Goal: Answer question/provide support: Share knowledge or assist other users

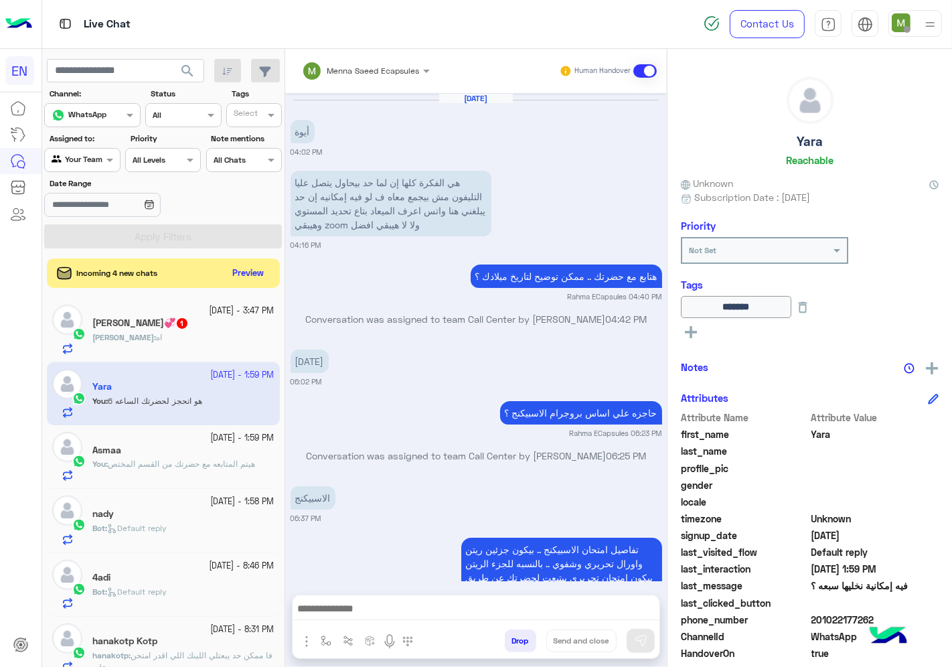
scroll to position [741, 0]
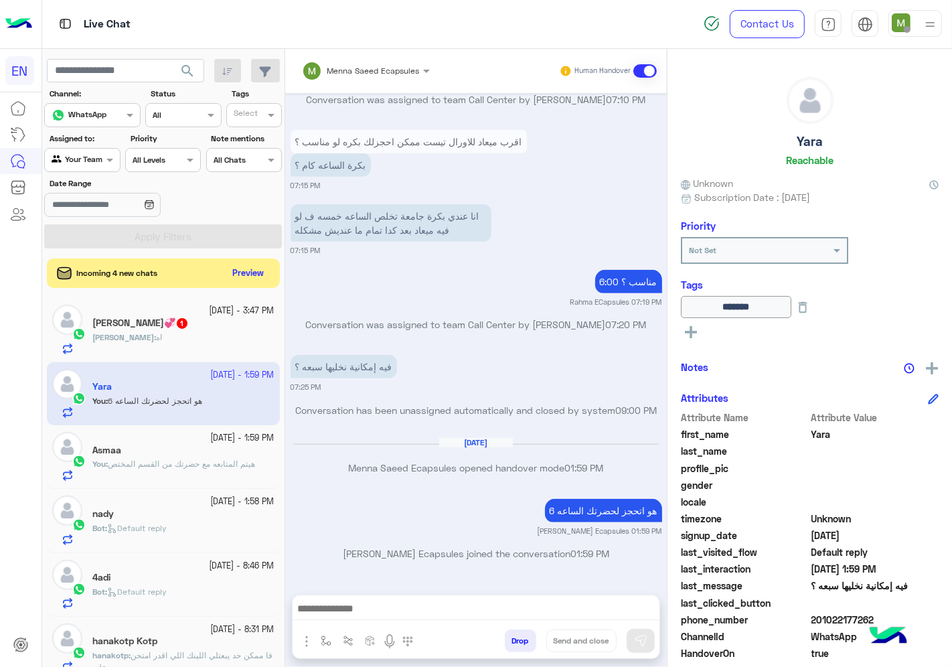
click at [192, 344] on div "[PERSON_NAME] : اه" at bounding box center [183, 343] width 182 height 23
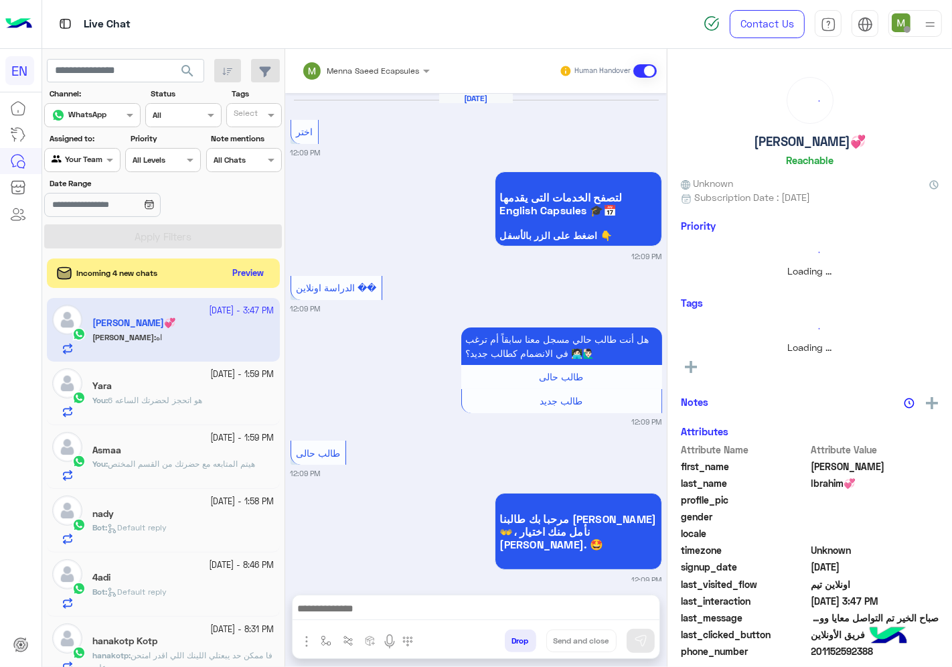
scroll to position [945, 0]
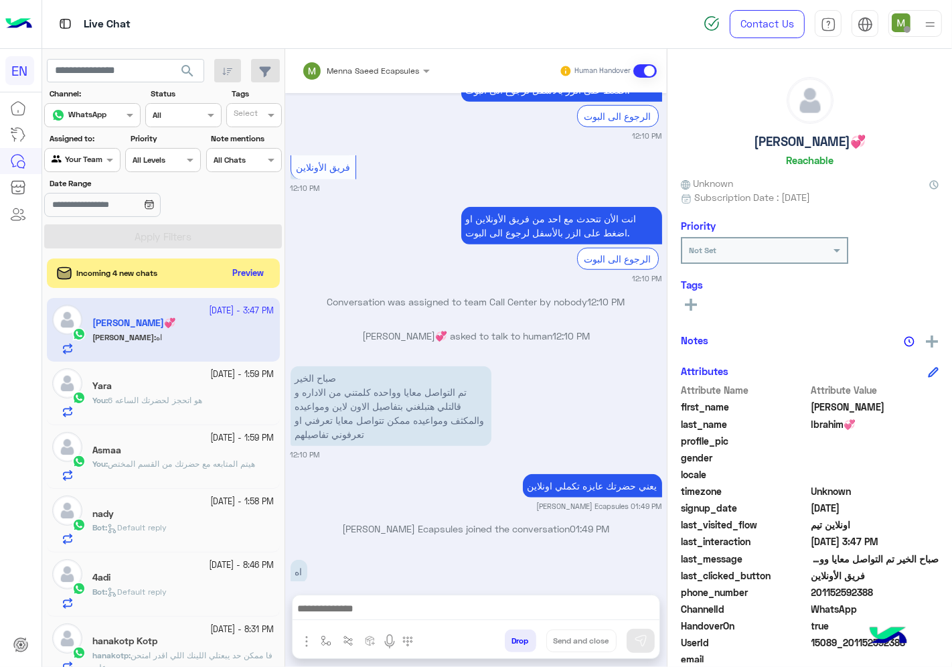
drag, startPoint x: 882, startPoint y: 591, endPoint x: 814, endPoint y: 599, distance: 68.9
click at [814, 599] on div "phone_number [PHONE_NUMBER]" at bounding box center [810, 593] width 258 height 17
copy span "01152592388"
click at [254, 272] on button "Preview" at bounding box center [249, 273] width 42 height 18
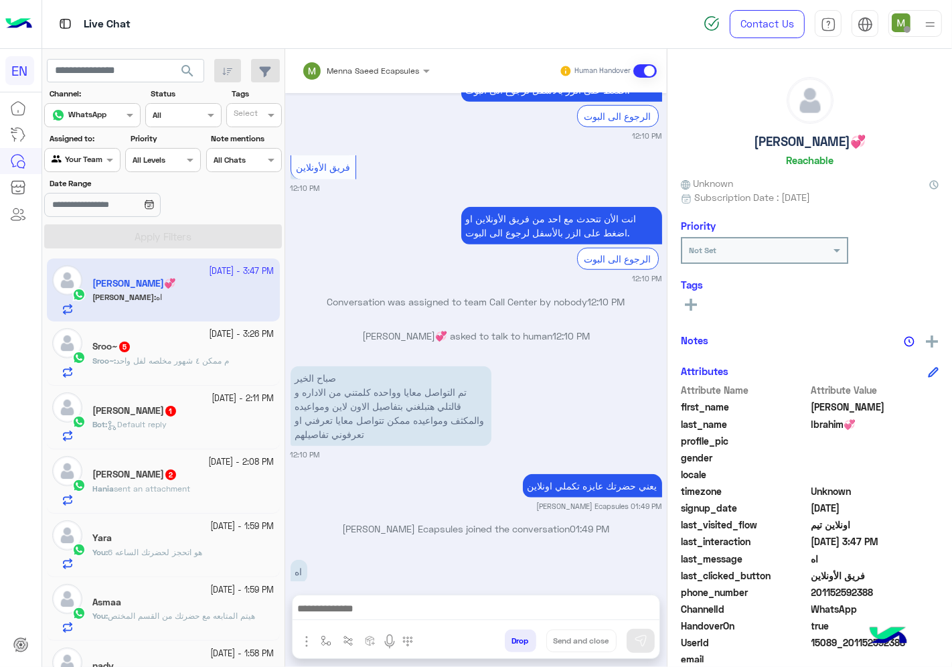
click at [157, 488] on span "sent an attachment" at bounding box center [152, 489] width 76 height 10
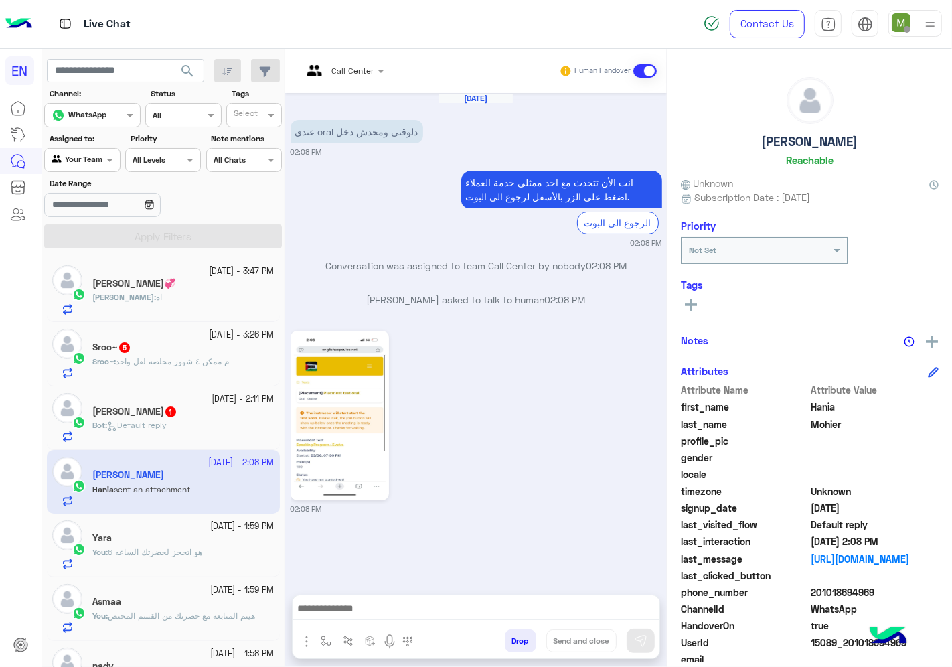
drag, startPoint x: 885, startPoint y: 585, endPoint x: 813, endPoint y: 599, distance: 73.0
click at [813, 599] on div "phone_number [PHONE_NUMBER]" at bounding box center [810, 593] width 258 height 17
copy span "01018694969"
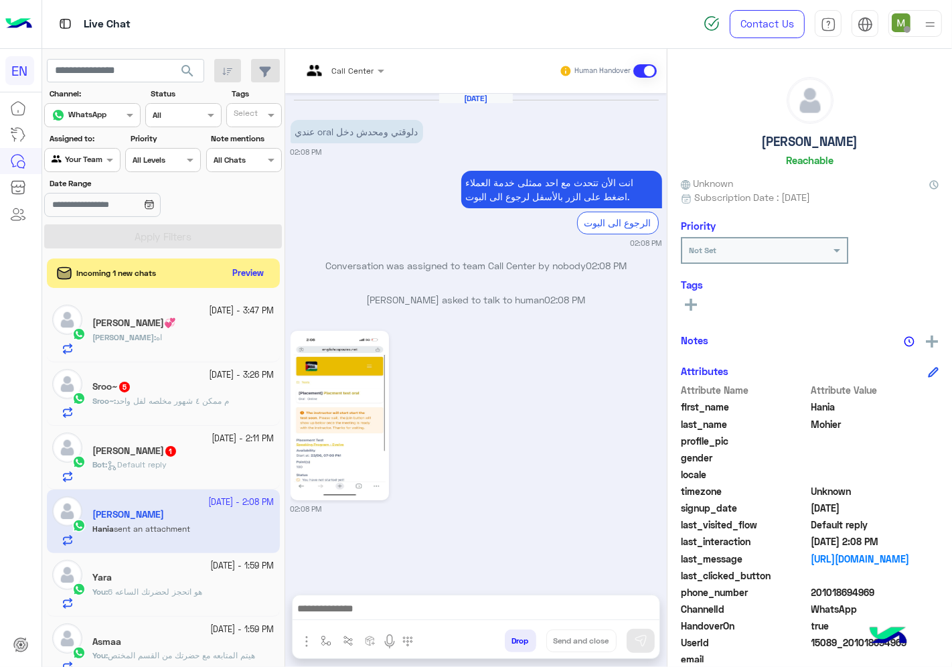
click at [691, 299] on rect at bounding box center [691, 305] width 3 height 12
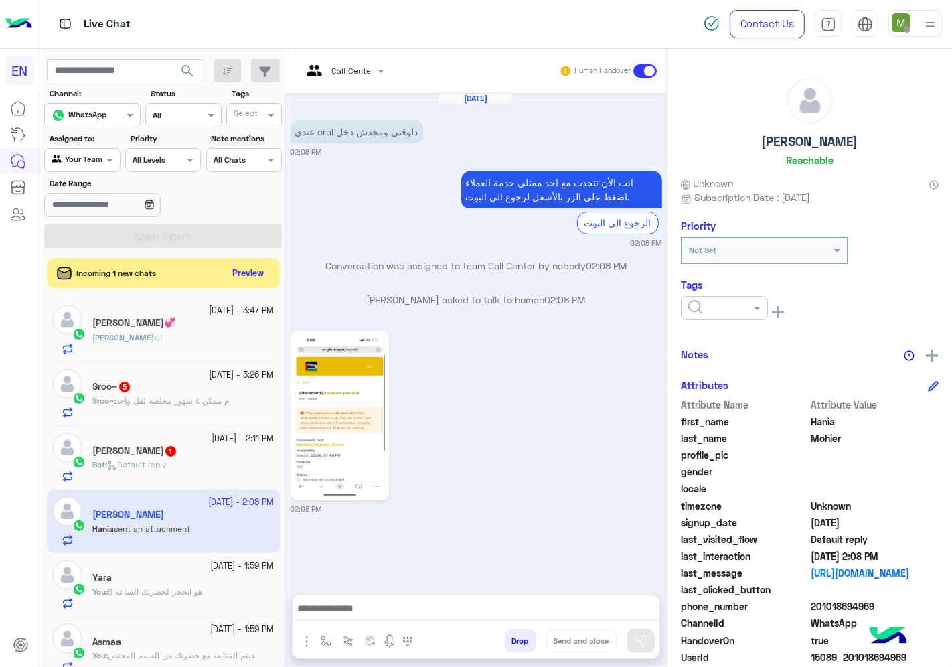
click at [713, 303] on input "text" at bounding box center [708, 307] width 41 height 12
click at [698, 336] on span "Solved" at bounding box center [703, 340] width 30 height 11
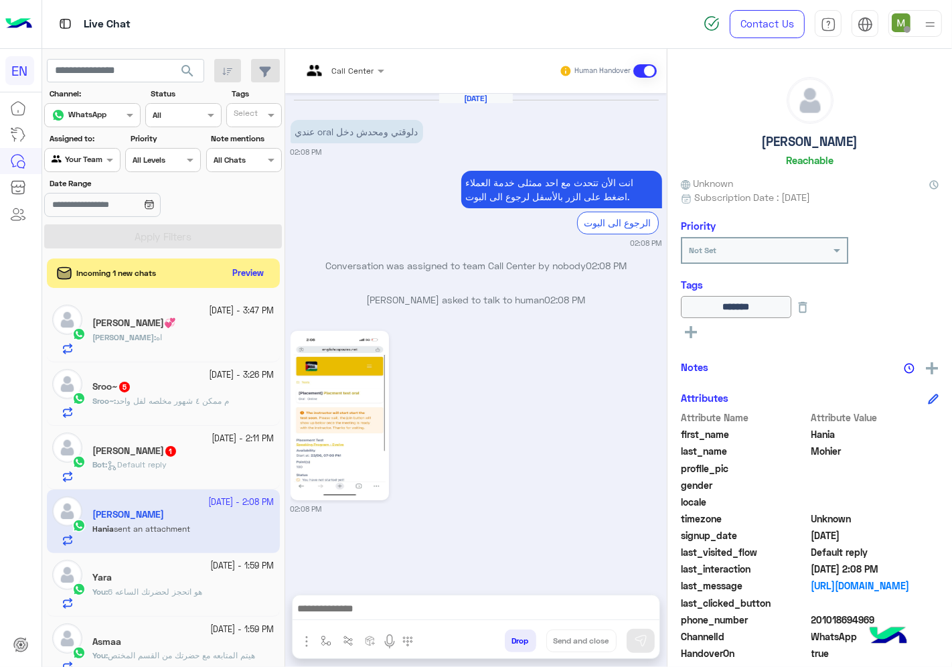
click at [156, 449] on h5 "[PERSON_NAME][DEMOGRAPHIC_DATA] 1" at bounding box center [134, 450] width 85 height 11
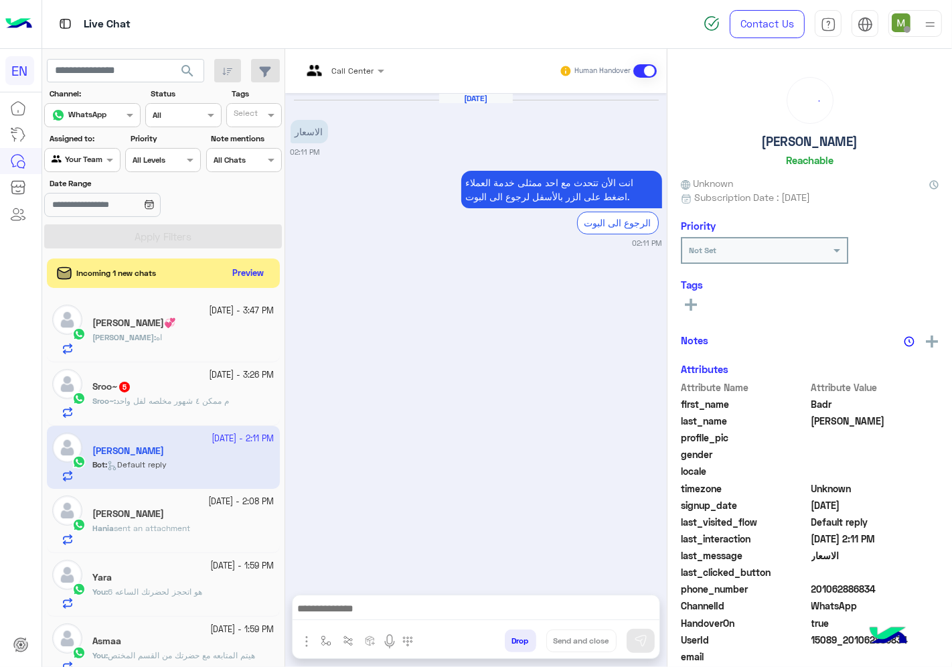
click at [351, 62] on div at bounding box center [343, 68] width 96 height 13
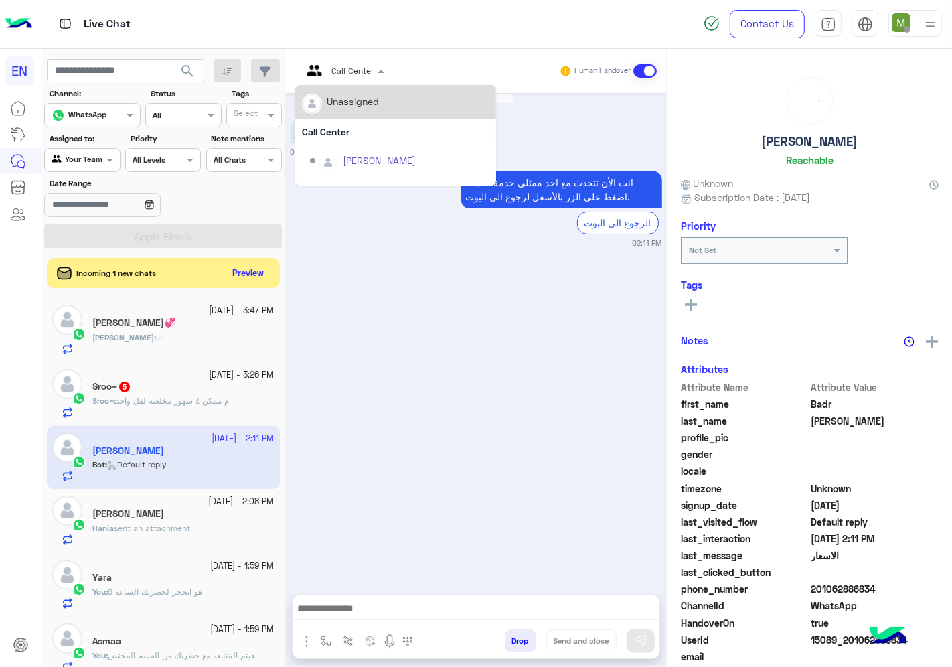
scroll to position [222, 0]
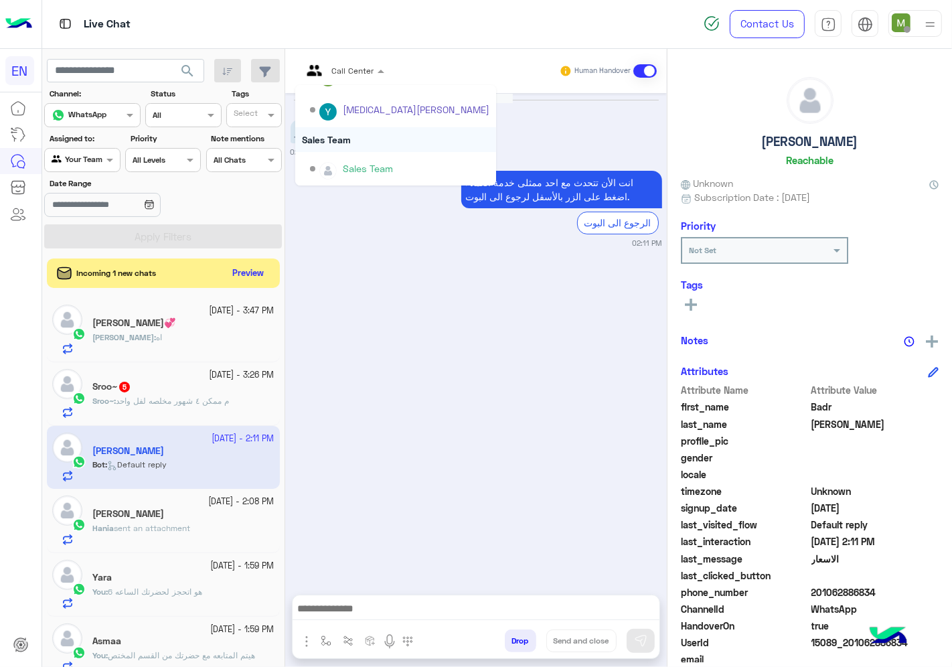
click at [338, 136] on div "Sales Team" at bounding box center [395, 139] width 201 height 25
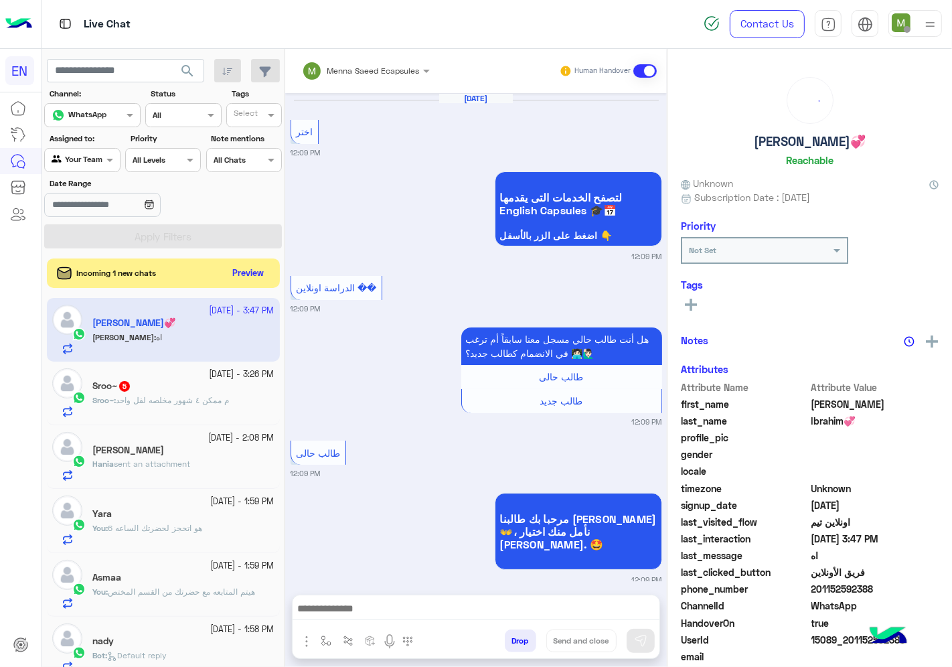
scroll to position [945, 0]
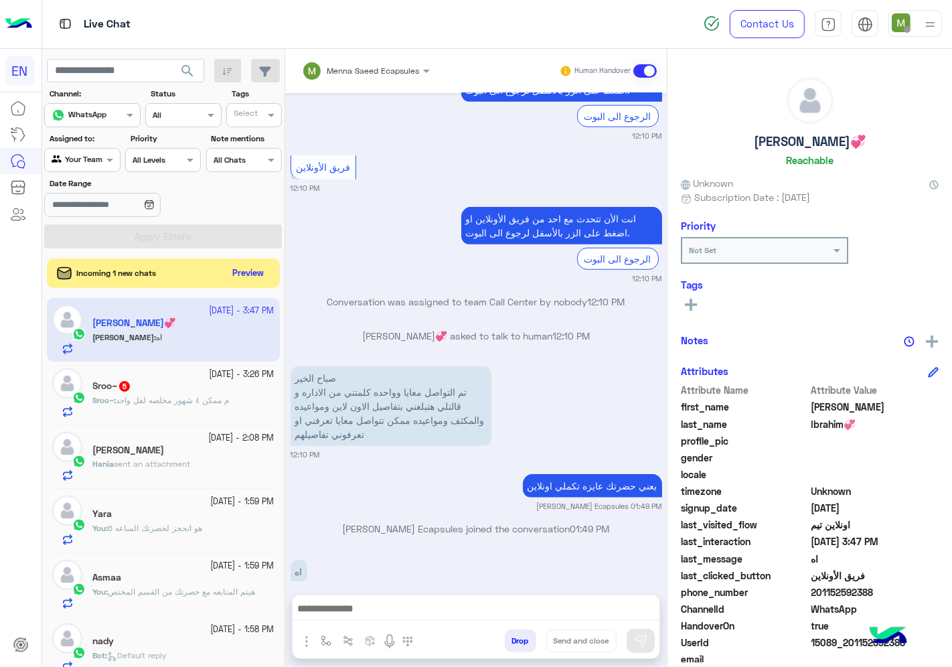
click at [152, 453] on div "[PERSON_NAME]" at bounding box center [183, 452] width 182 height 14
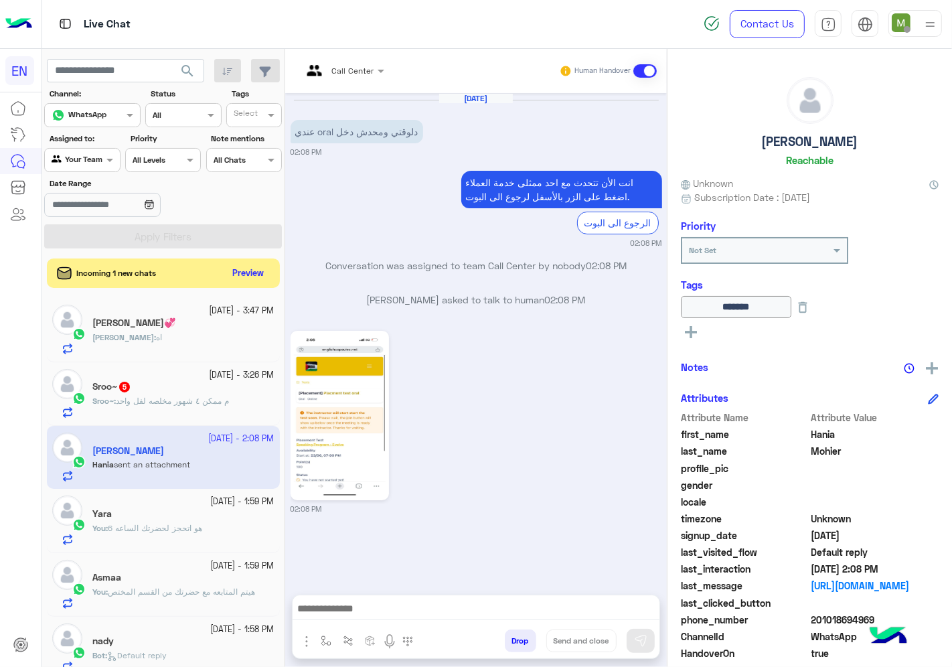
click at [166, 399] on span "م ممكن ٤ شهور مخلصه لفل واحد" at bounding box center [172, 401] width 113 height 10
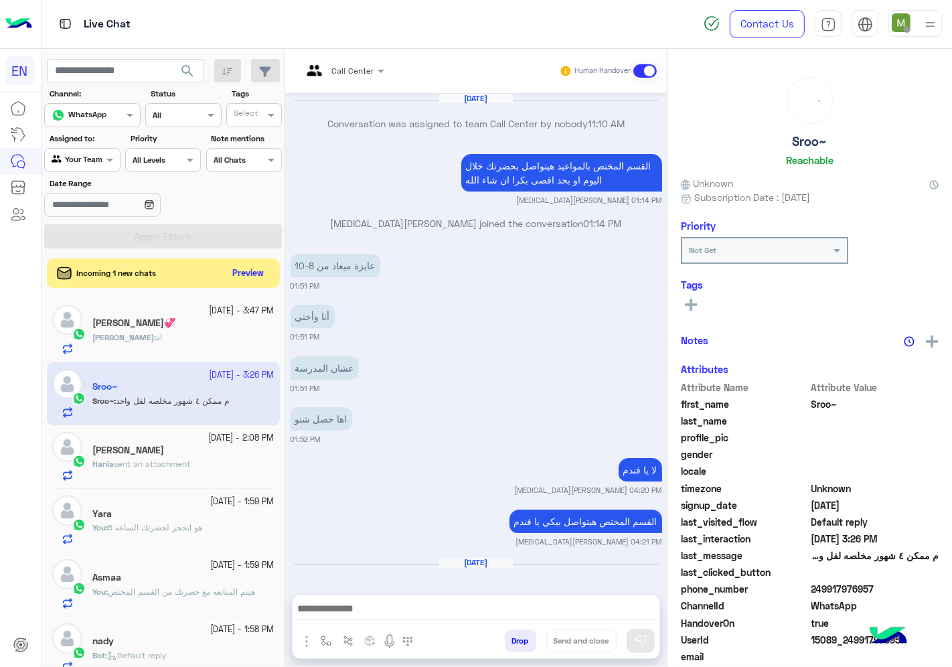
scroll to position [745, 0]
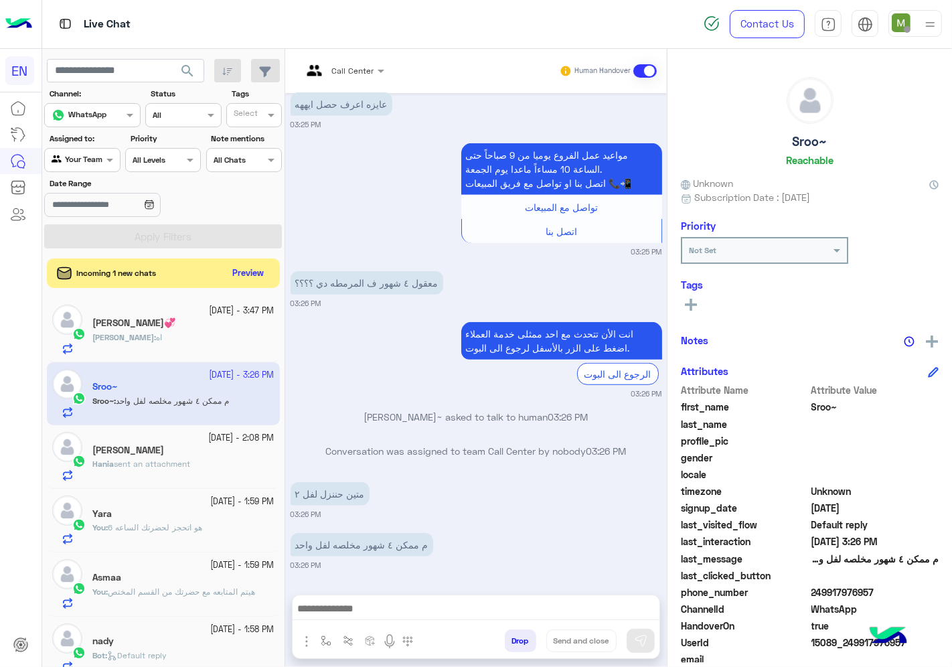
drag, startPoint x: 875, startPoint y: 593, endPoint x: 802, endPoint y: 595, distance: 72.3
click at [802, 595] on div "phone_number [PHONE_NUMBER]" at bounding box center [810, 593] width 258 height 17
copy div "249917976957"
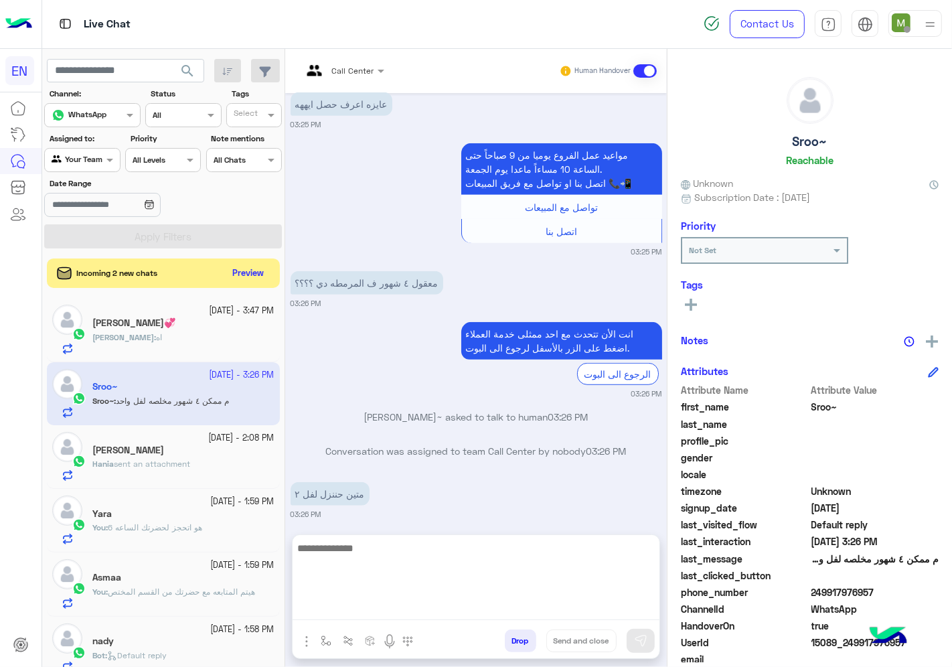
click at [556, 603] on textarea at bounding box center [476, 580] width 367 height 80
type textarea "*"
type textarea "**********"
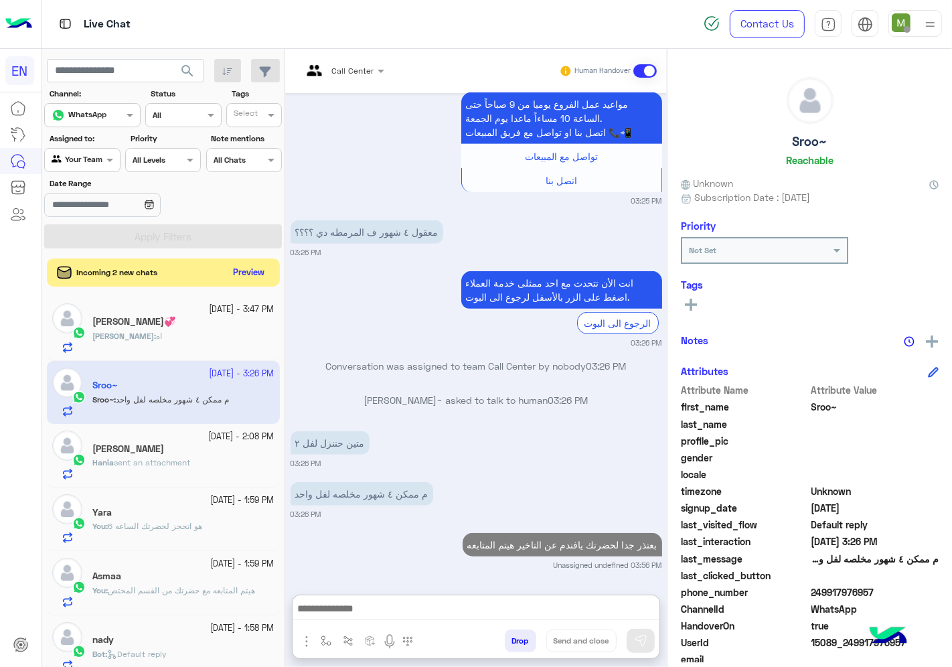
click at [257, 275] on button "Preview" at bounding box center [249, 273] width 42 height 18
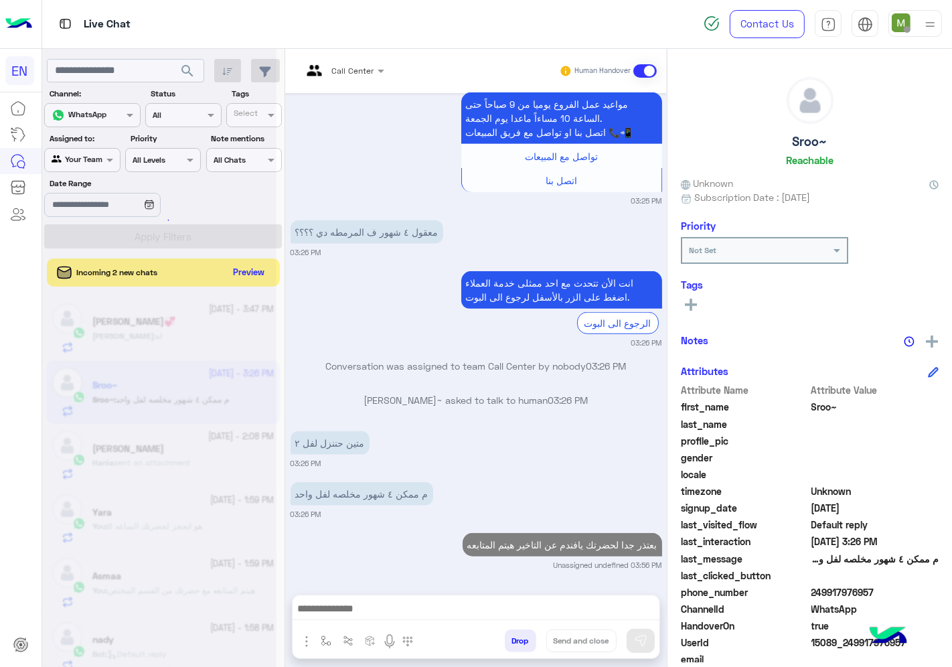
scroll to position [796, 0]
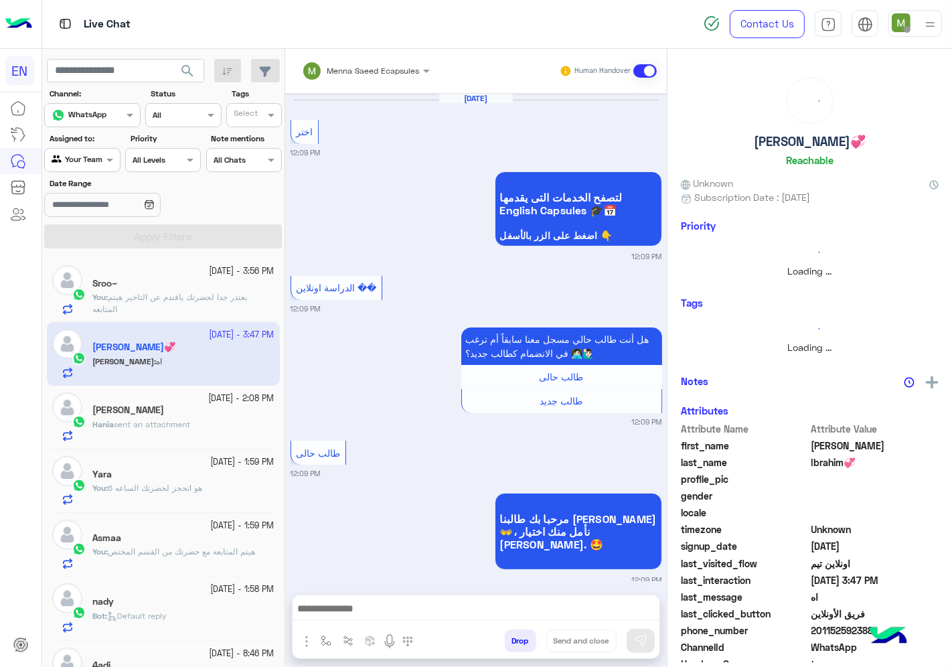
scroll to position [945, 0]
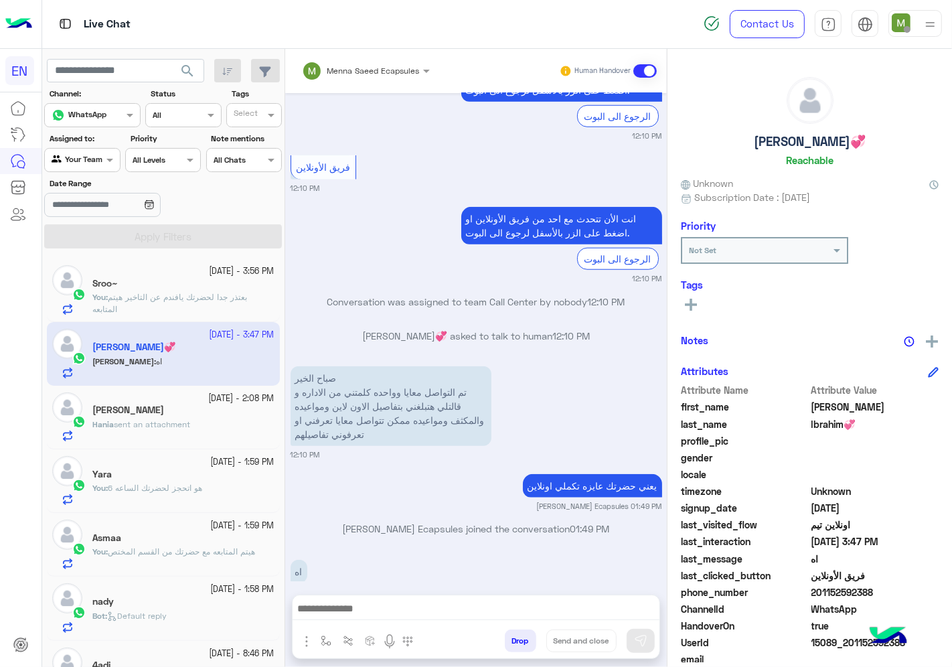
click at [192, 409] on div "[PERSON_NAME]" at bounding box center [183, 412] width 182 height 14
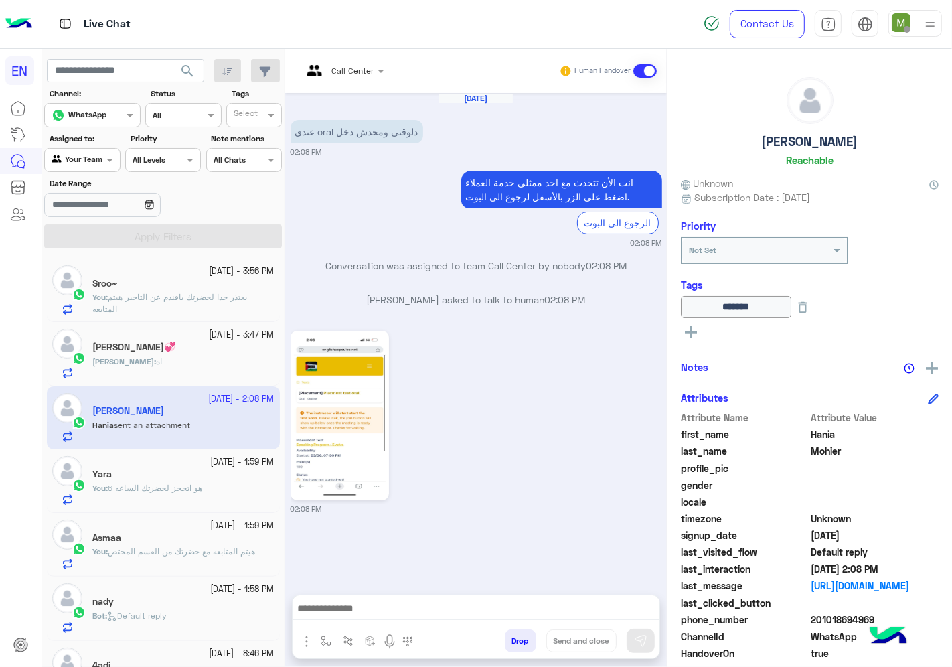
click at [98, 158] on div at bounding box center [82, 158] width 74 height 13
click at [100, 210] on b "Unassigned" at bounding box center [89, 211] width 51 height 11
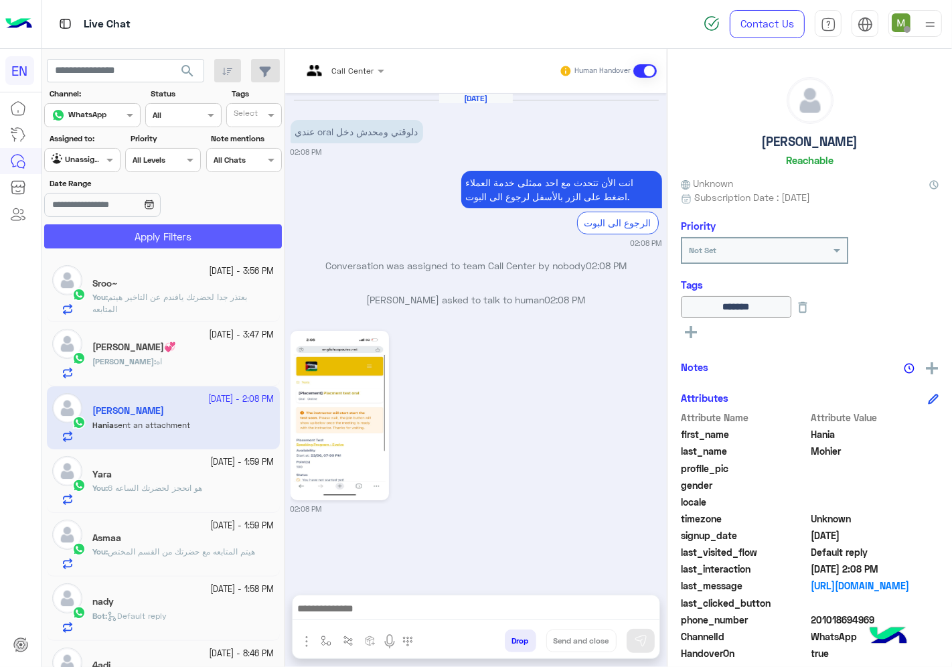
click at [132, 244] on button "Apply Filters" at bounding box center [163, 236] width 238 height 24
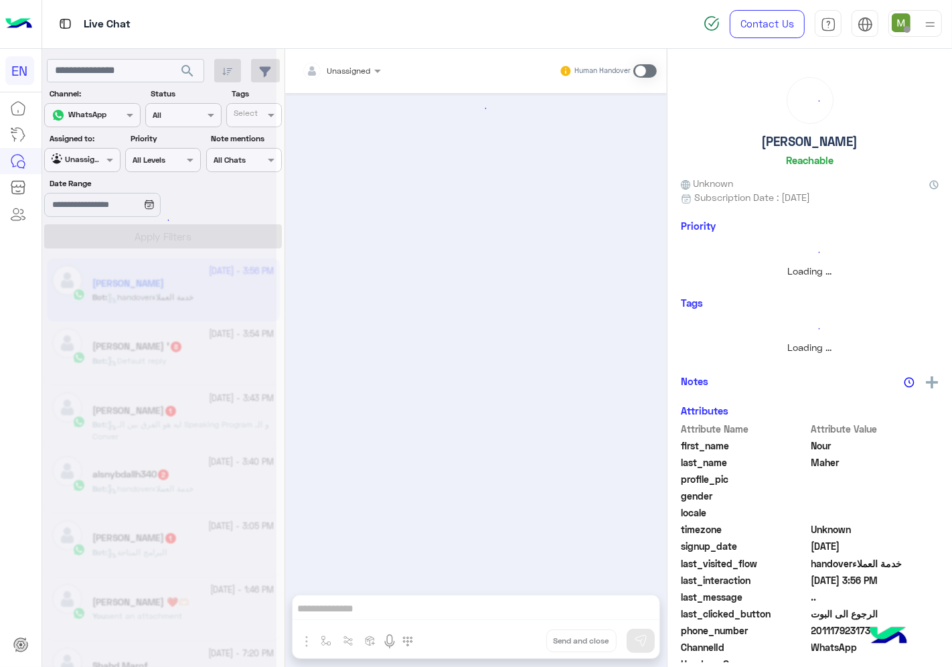
scroll to position [231, 0]
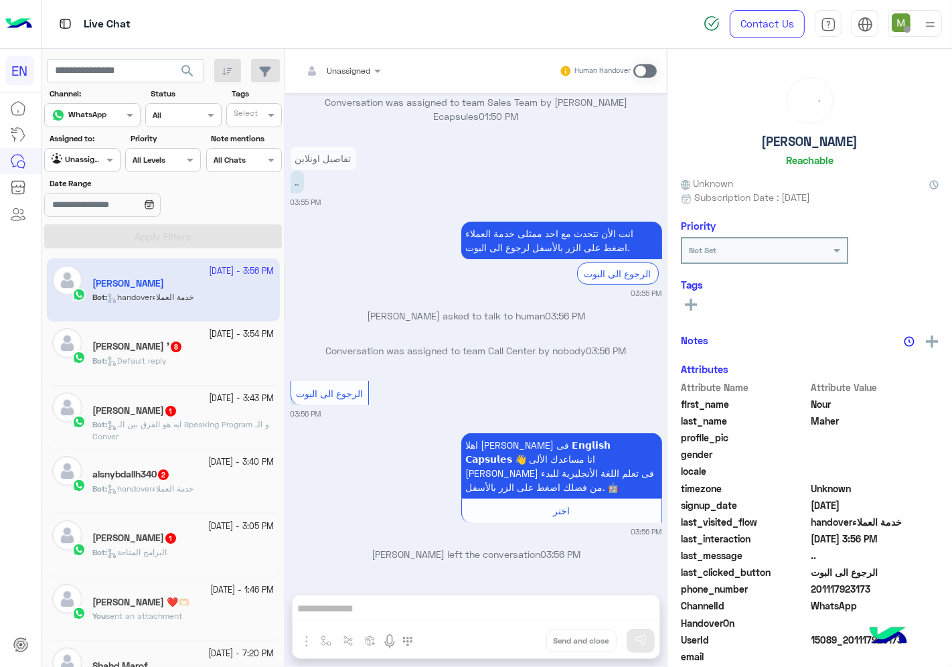
click at [359, 65] on div at bounding box center [341, 68] width 92 height 13
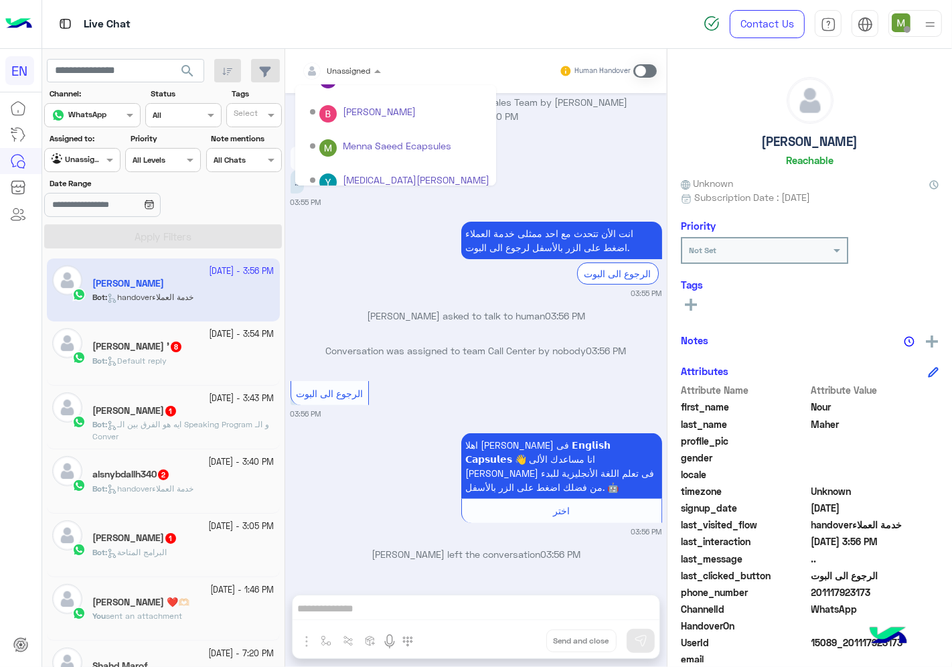
scroll to position [222, 0]
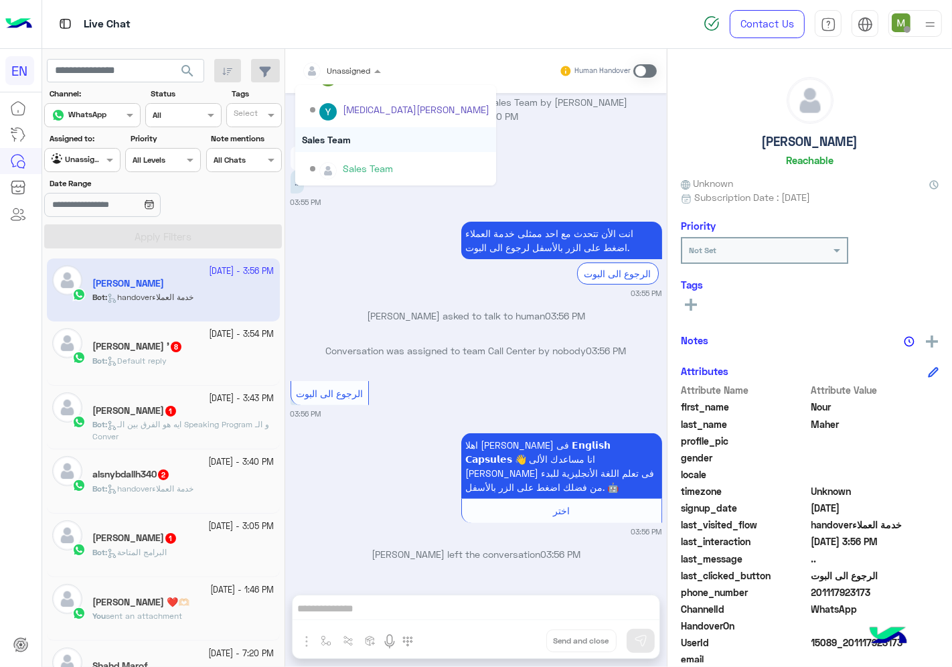
click at [342, 143] on div "Sales Team" at bounding box center [395, 139] width 201 height 25
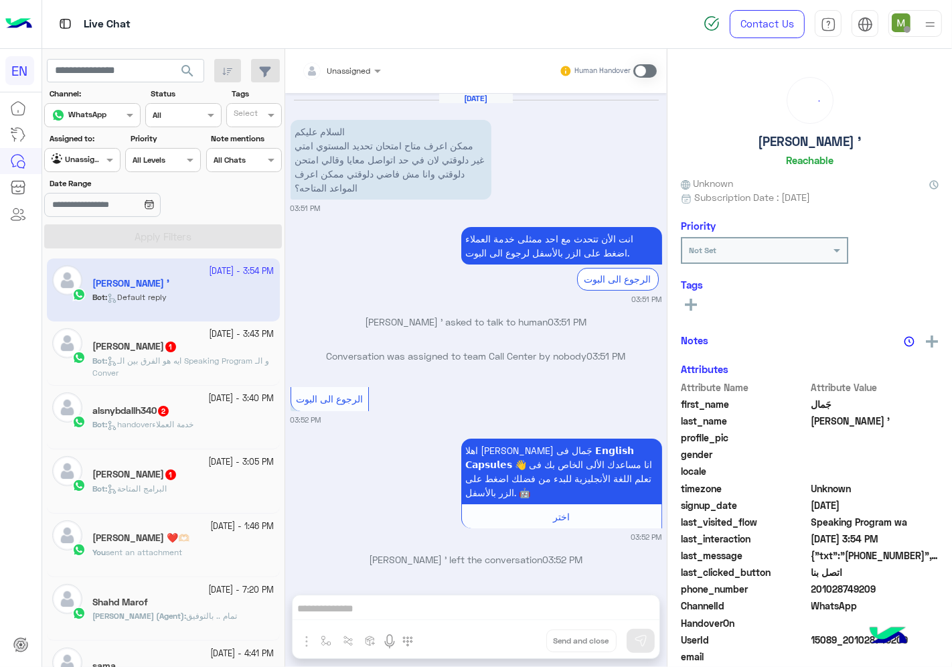
scroll to position [1389, 0]
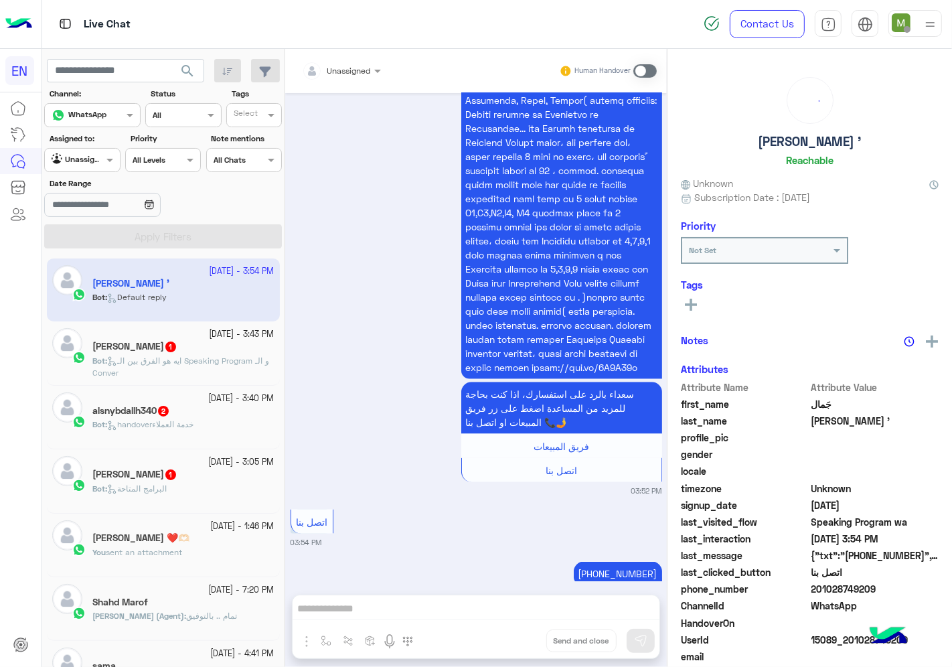
click at [352, 70] on div at bounding box center [341, 68] width 92 height 13
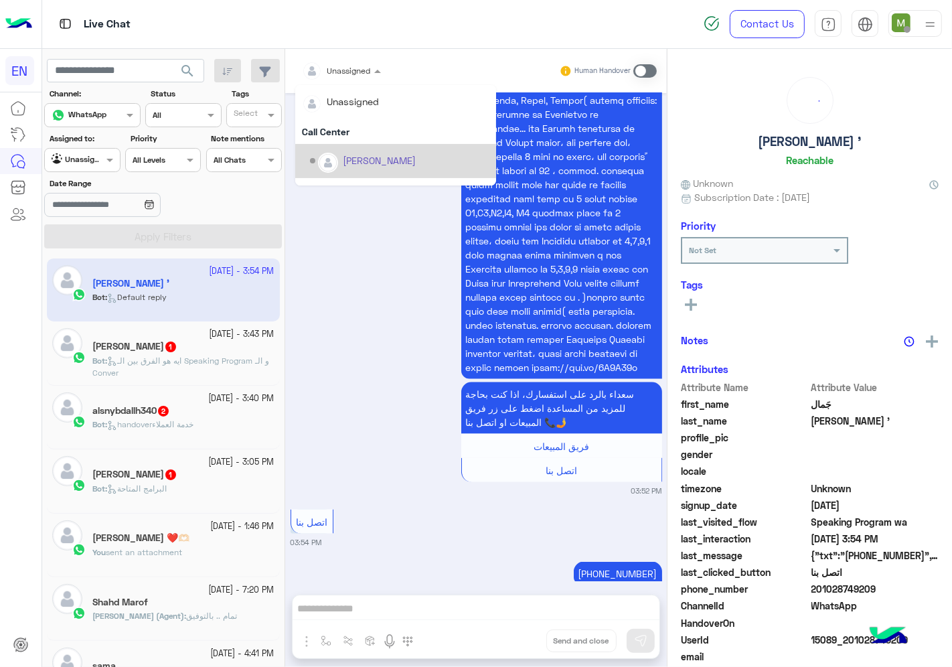
scroll to position [222, 0]
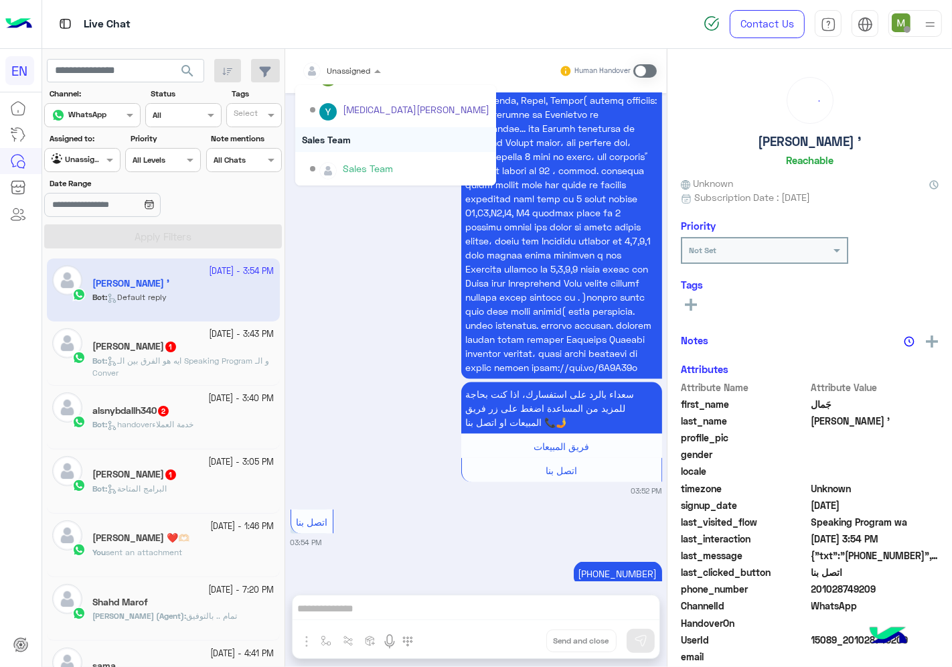
click at [342, 141] on div "Sales Team" at bounding box center [395, 139] width 201 height 25
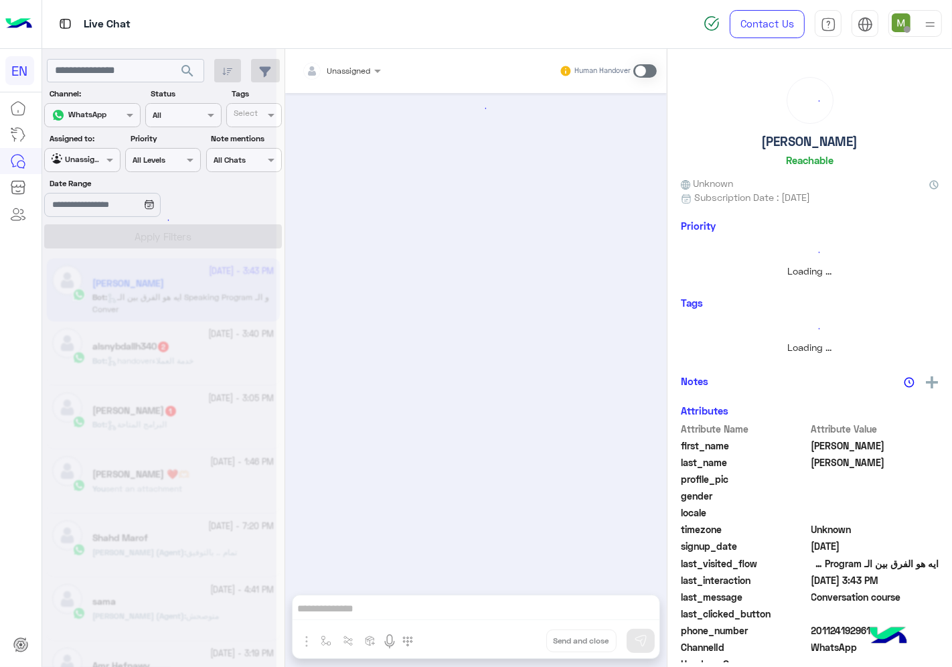
scroll to position [92, 0]
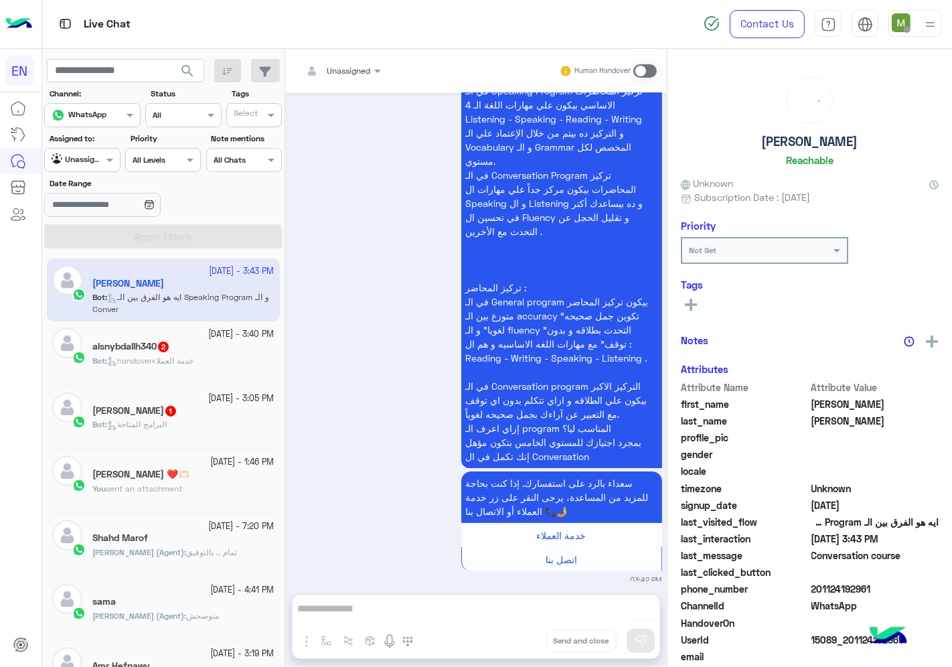
click at [344, 72] on input "text" at bounding box center [325, 69] width 47 height 12
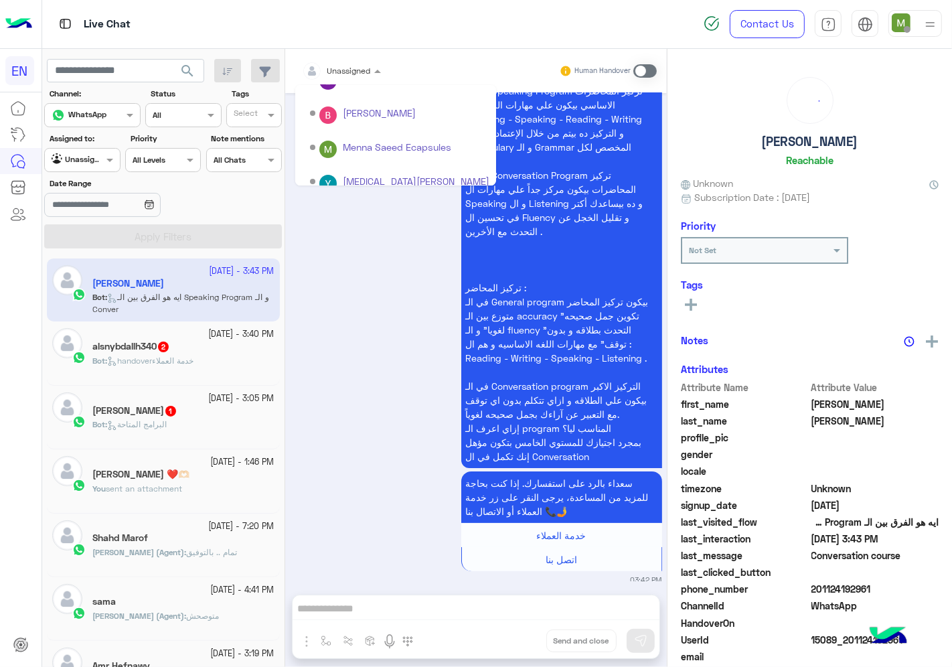
scroll to position [222, 0]
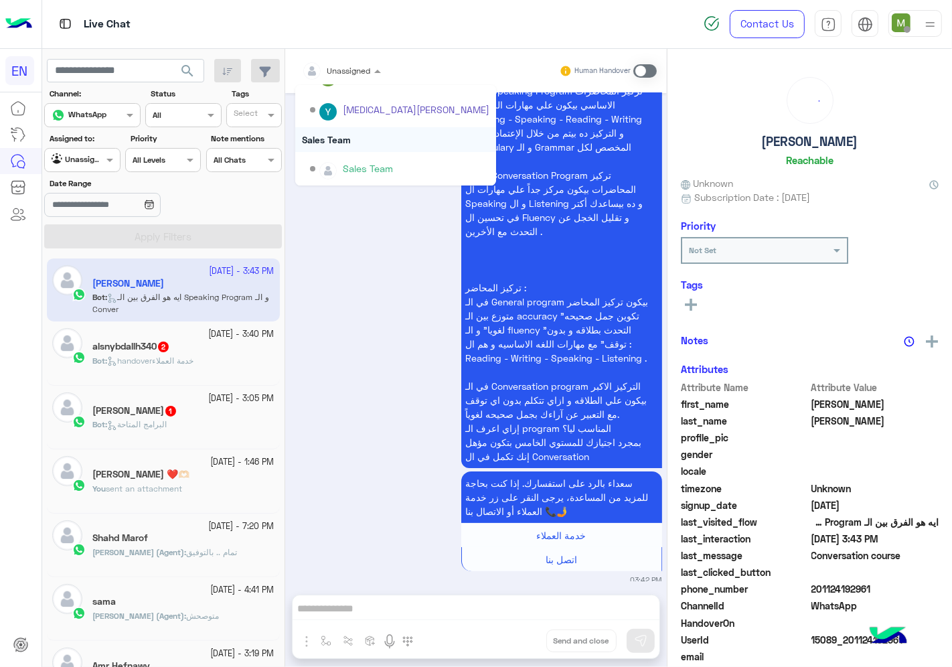
click at [344, 131] on div "Sales Team" at bounding box center [395, 139] width 201 height 25
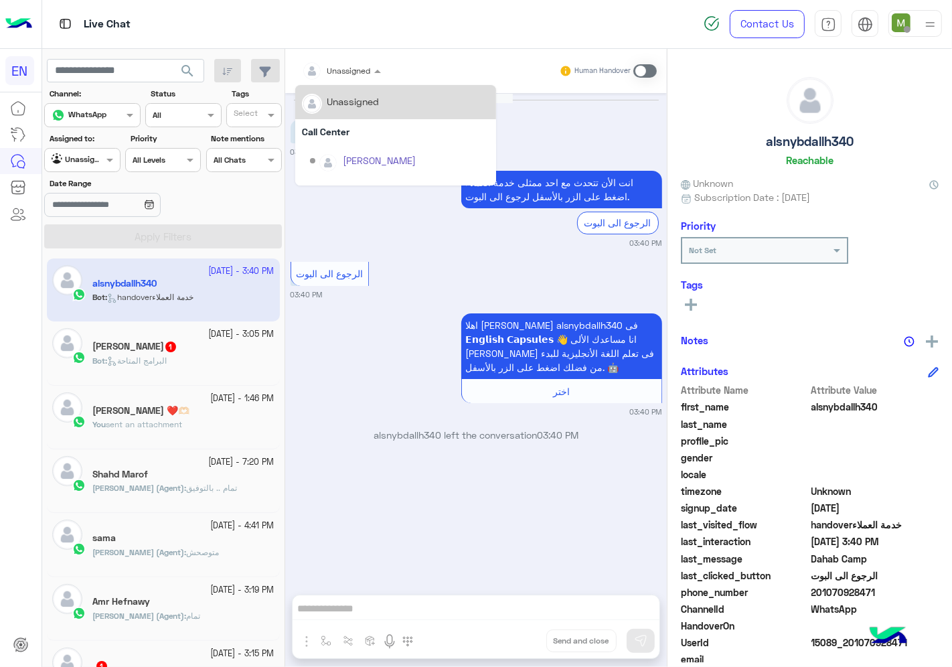
click at [352, 68] on div at bounding box center [341, 68] width 92 height 13
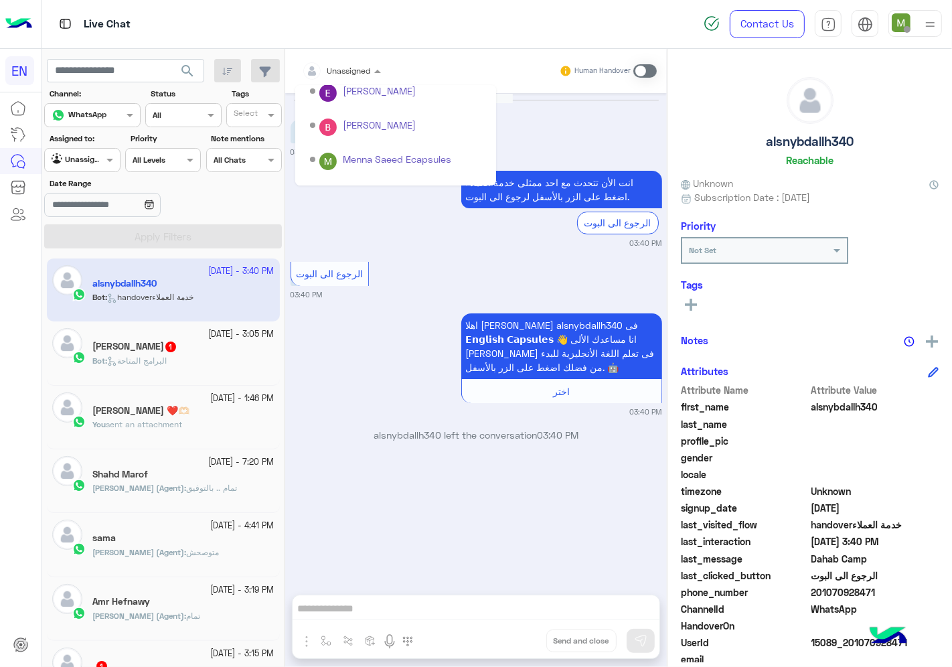
scroll to position [222, 0]
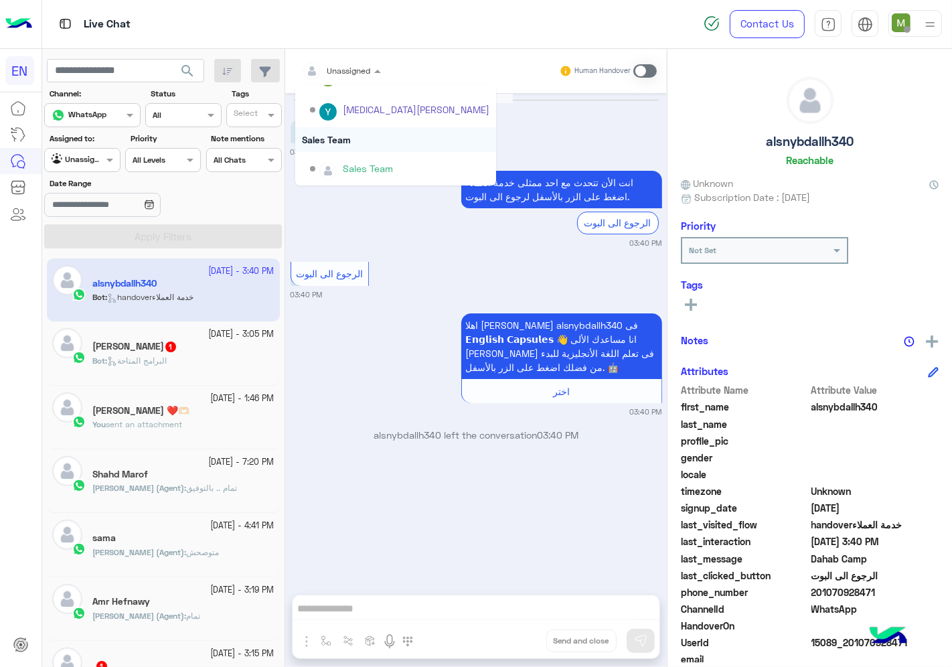
click at [338, 136] on div "Sales Team" at bounding box center [395, 139] width 201 height 25
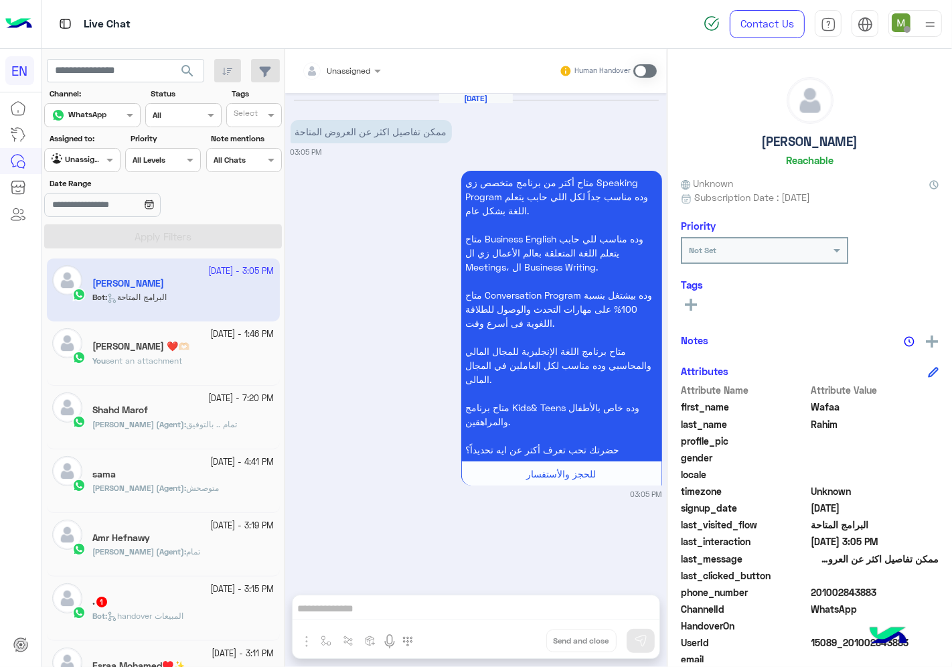
click at [357, 67] on div at bounding box center [341, 68] width 92 height 13
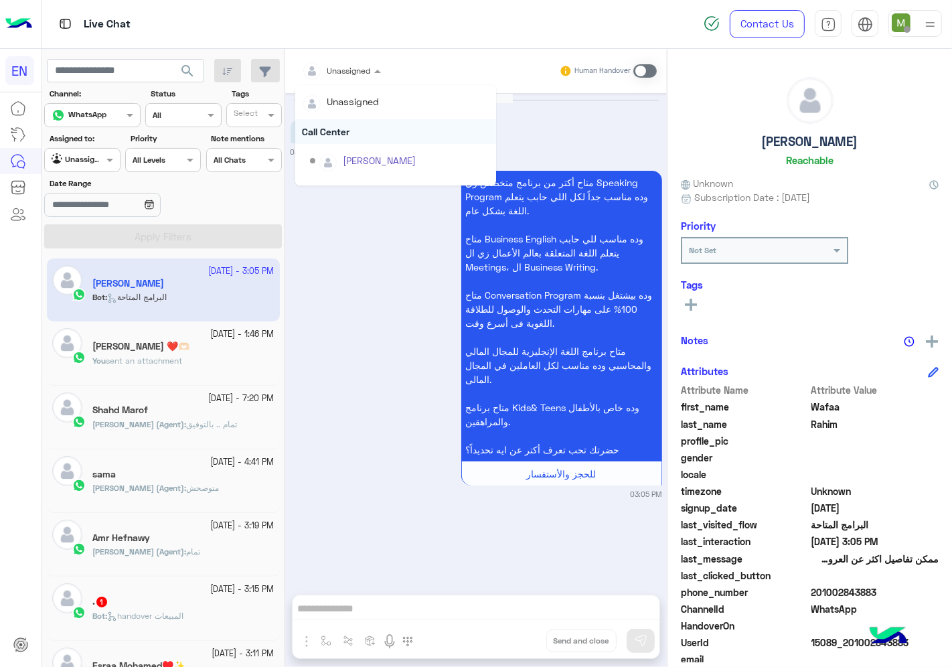
scroll to position [222, 0]
click at [338, 135] on div "Sales Team" at bounding box center [395, 139] width 201 height 25
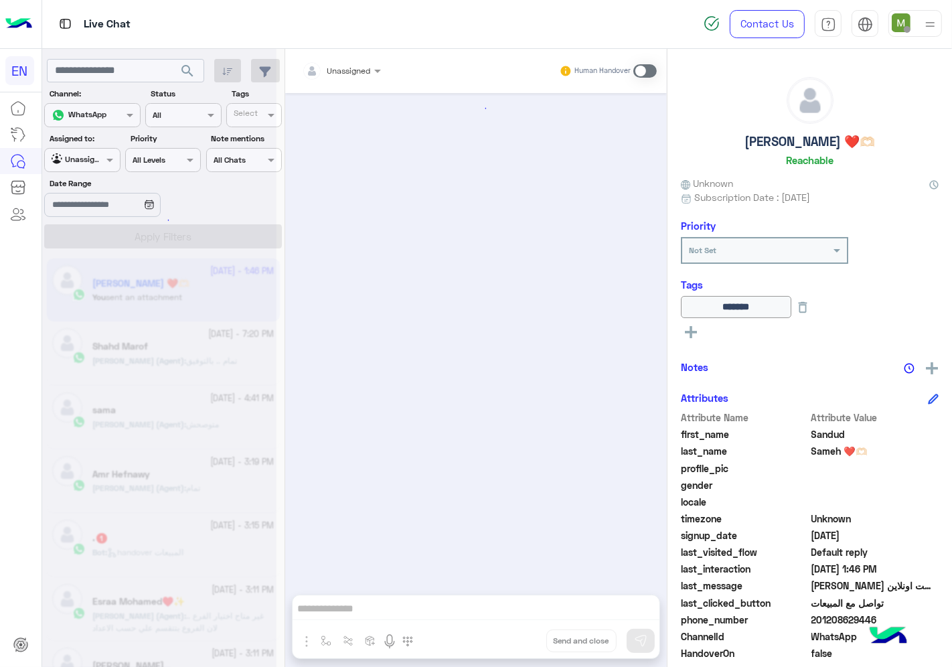
scroll to position [688, 0]
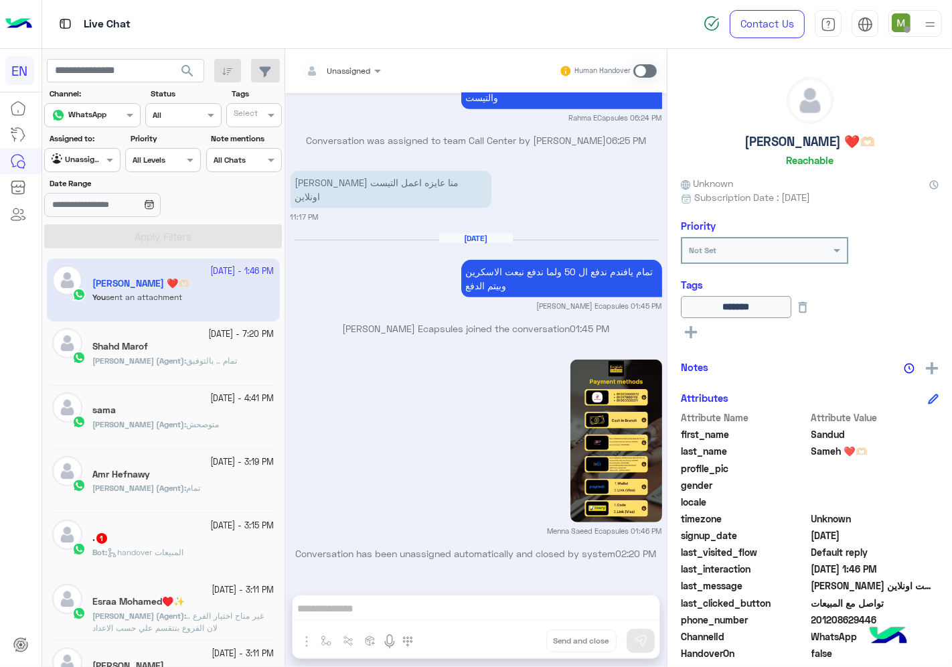
click at [230, 558] on div "Bot : handover المبيعات" at bounding box center [183, 557] width 182 height 23
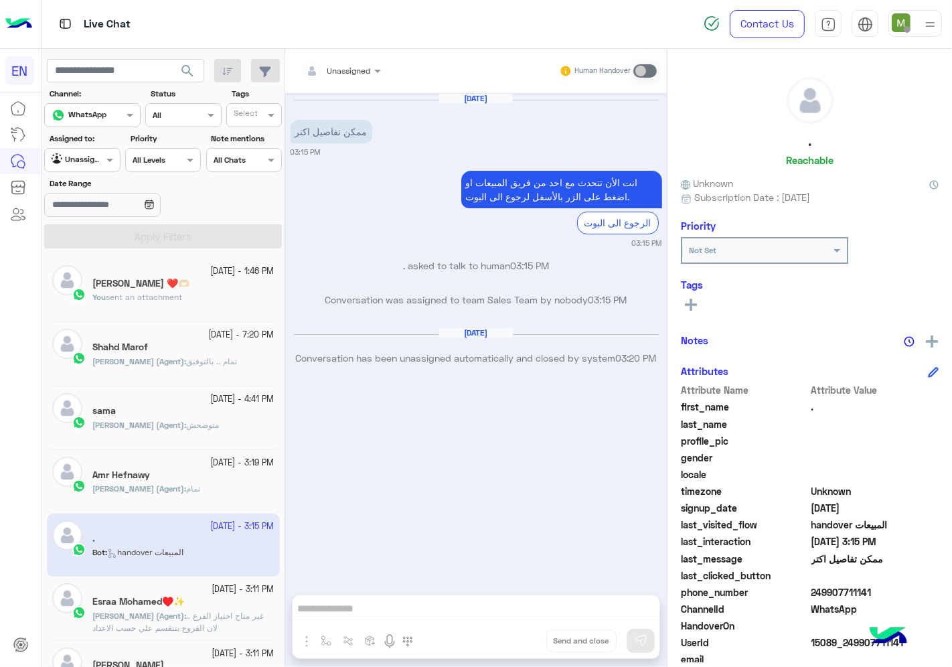
click at [359, 63] on div at bounding box center [341, 68] width 92 height 13
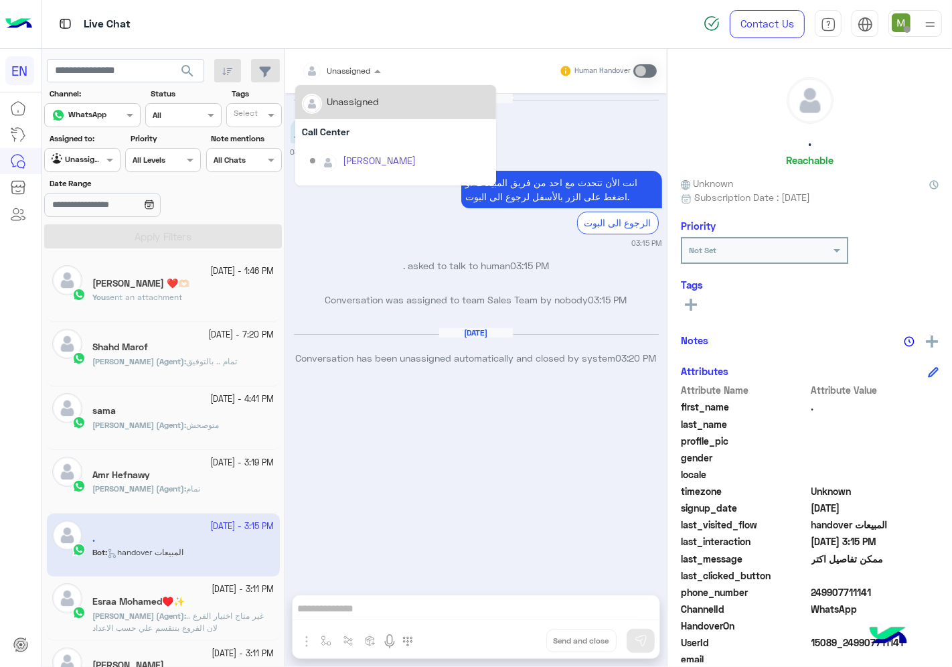
scroll to position [222, 0]
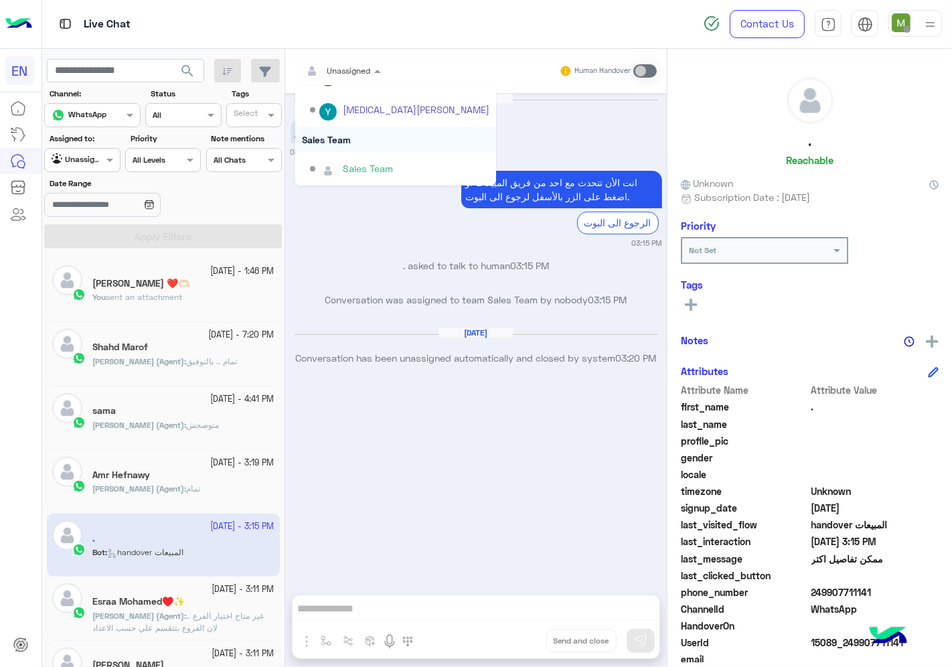
click at [340, 134] on div "Sales Team" at bounding box center [395, 139] width 201 height 25
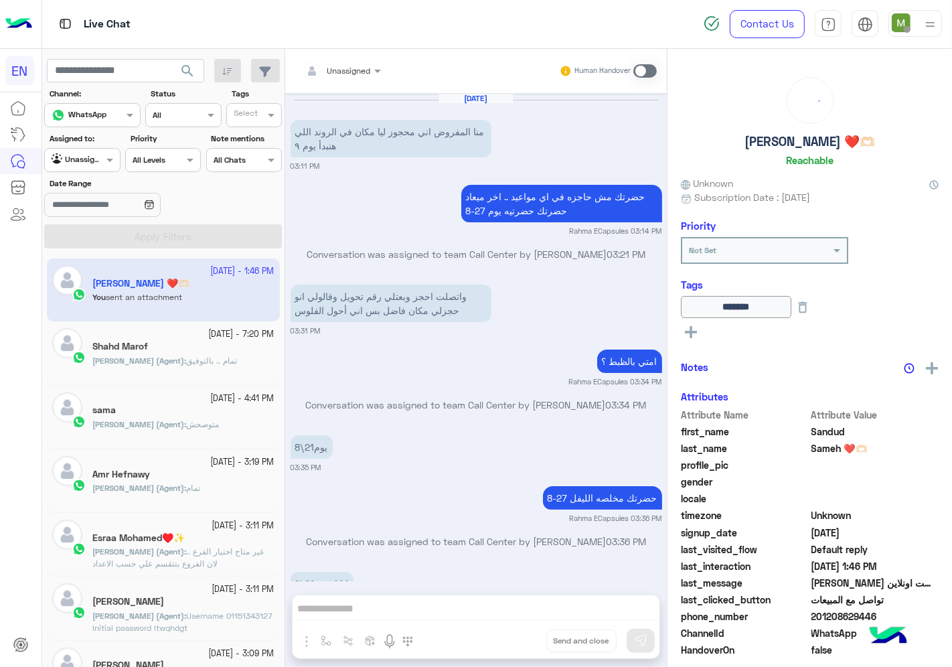
scroll to position [688, 0]
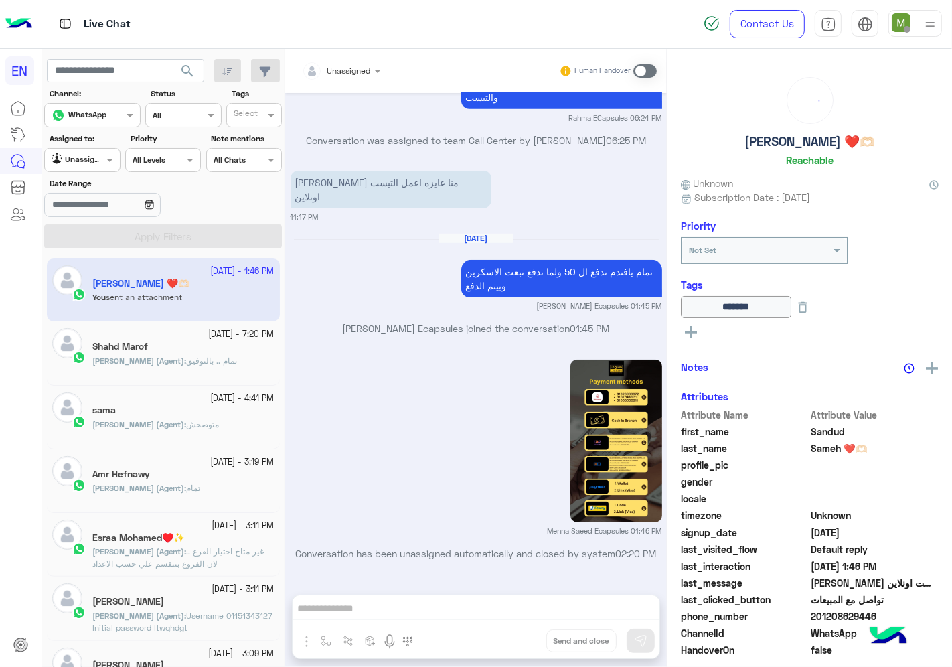
click at [92, 159] on div at bounding box center [82, 158] width 74 height 13
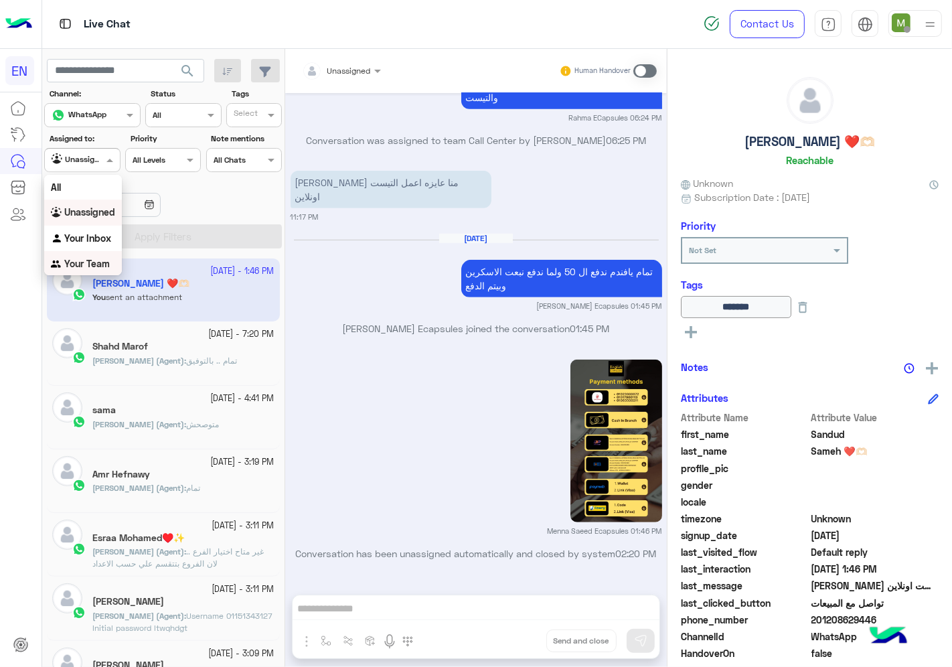
click at [90, 260] on b "Your Team" at bounding box center [87, 263] width 46 height 11
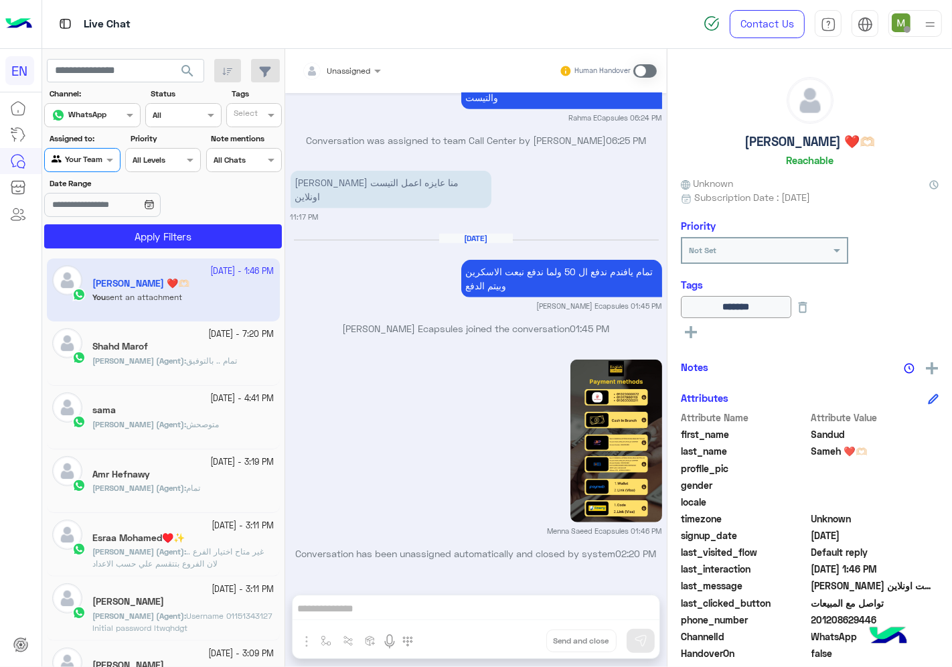
click at [100, 159] on div at bounding box center [82, 158] width 74 height 13
click at [91, 232] on b "Your Inbox" at bounding box center [87, 237] width 47 height 11
click at [123, 233] on button "Apply Filters" at bounding box center [163, 236] width 238 height 24
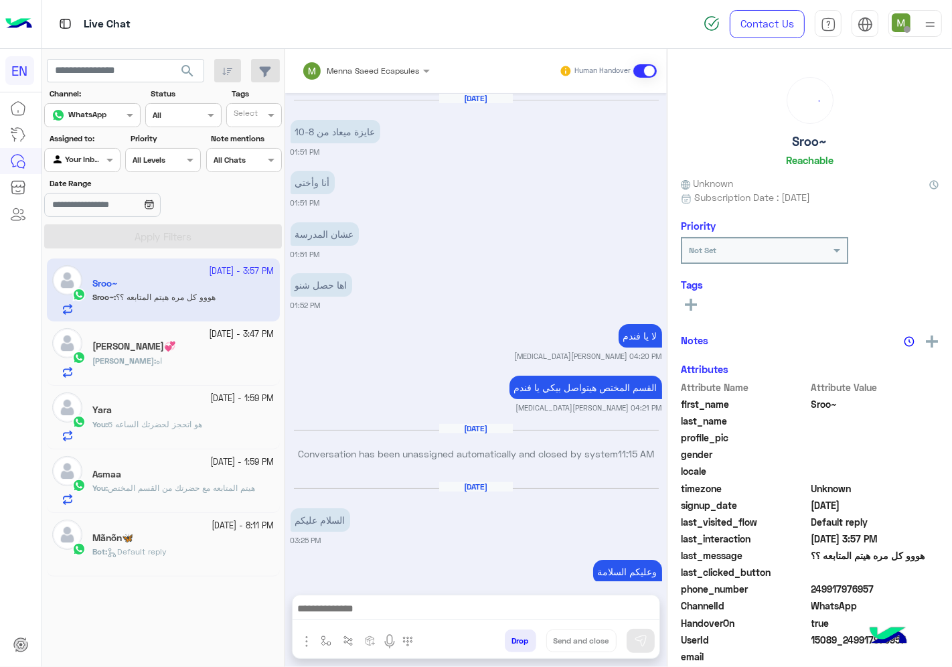
scroll to position [747, 0]
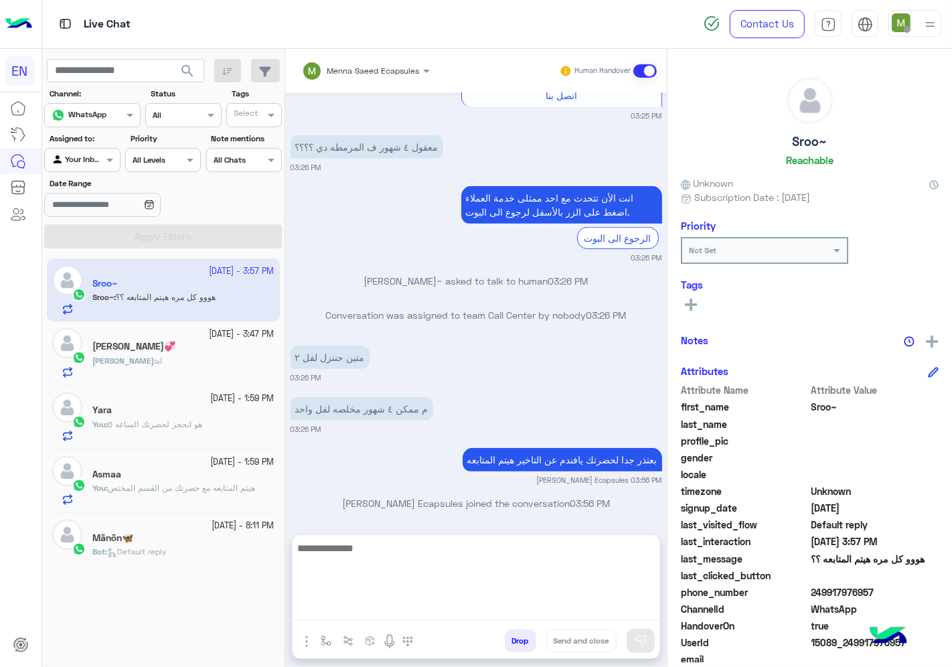
click at [407, 600] on textarea at bounding box center [476, 580] width 367 height 80
type textarea "**********"
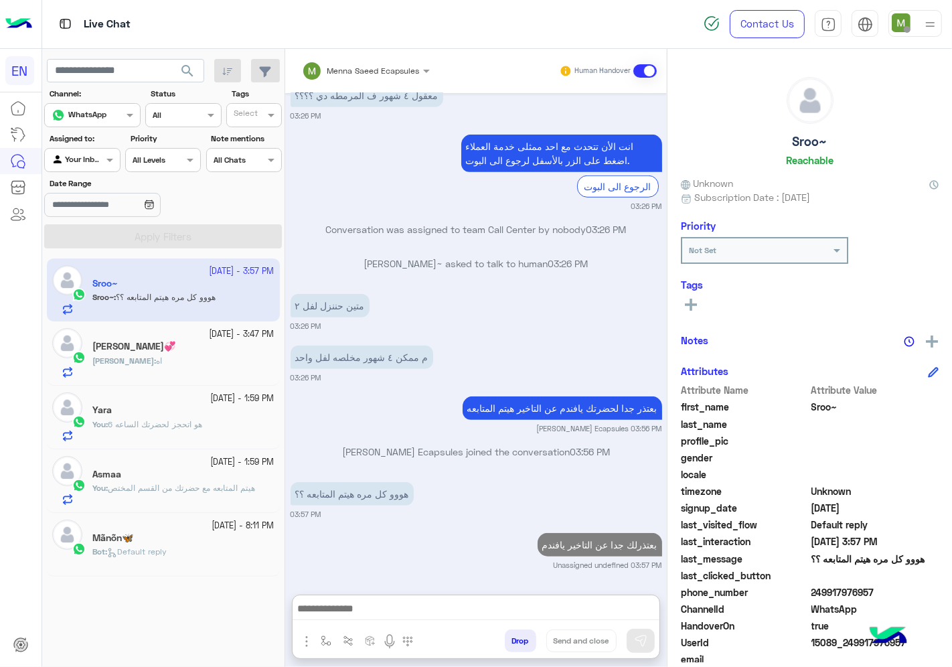
click at [194, 352] on div "[PERSON_NAME]💞" at bounding box center [183, 348] width 182 height 14
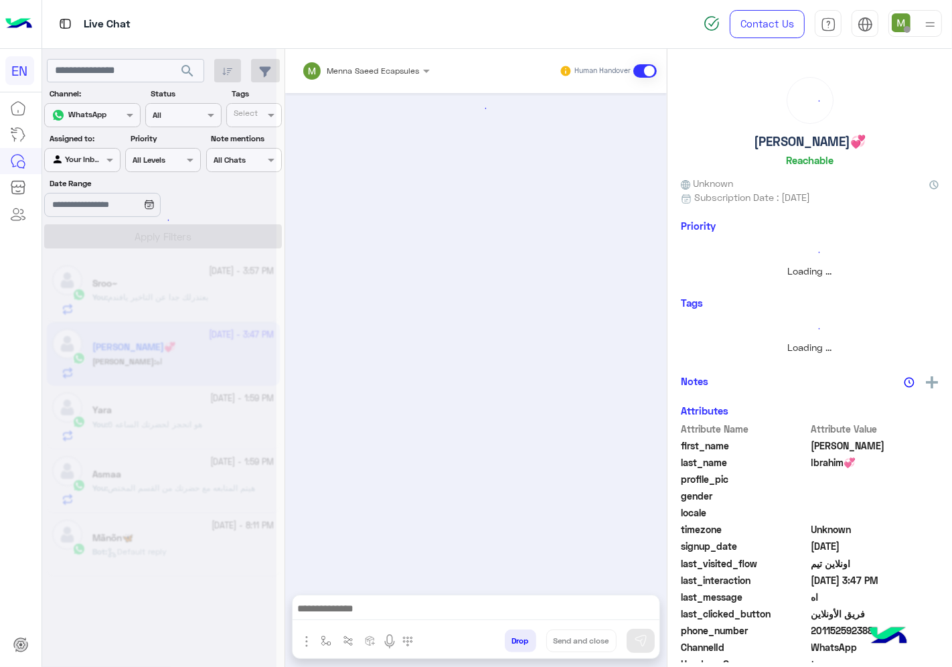
scroll to position [945, 0]
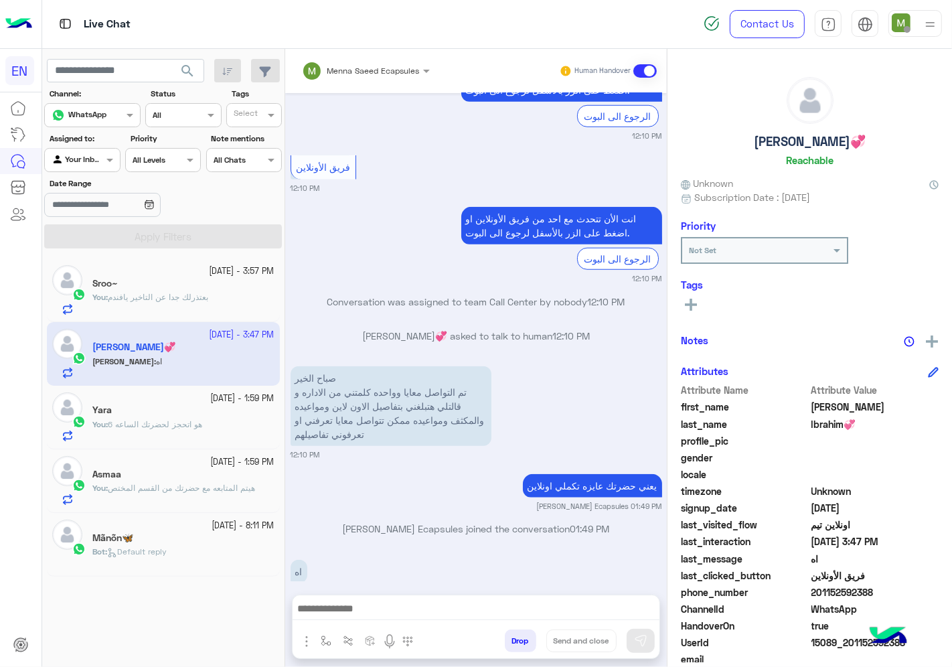
drag, startPoint x: 885, startPoint y: 585, endPoint x: 814, endPoint y: 590, distance: 71.1
click at [814, 590] on span "201152592388" at bounding box center [876, 592] width 128 height 14
copy span "01152592388"
click at [188, 295] on span "الاعتذار ح يعمل ايههه ؟" at bounding box center [154, 298] width 77 height 10
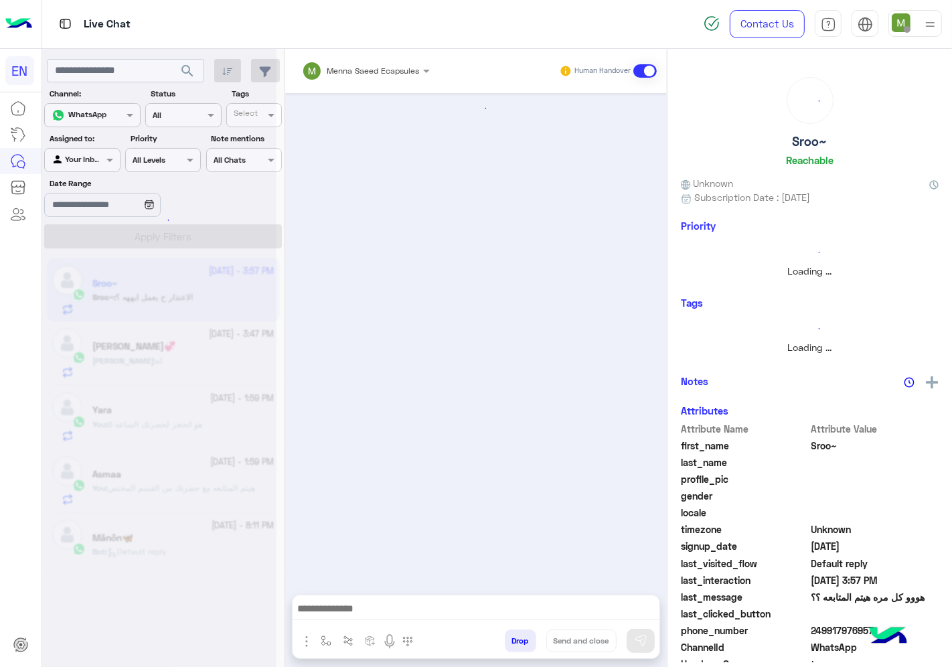
scroll to position [747, 0]
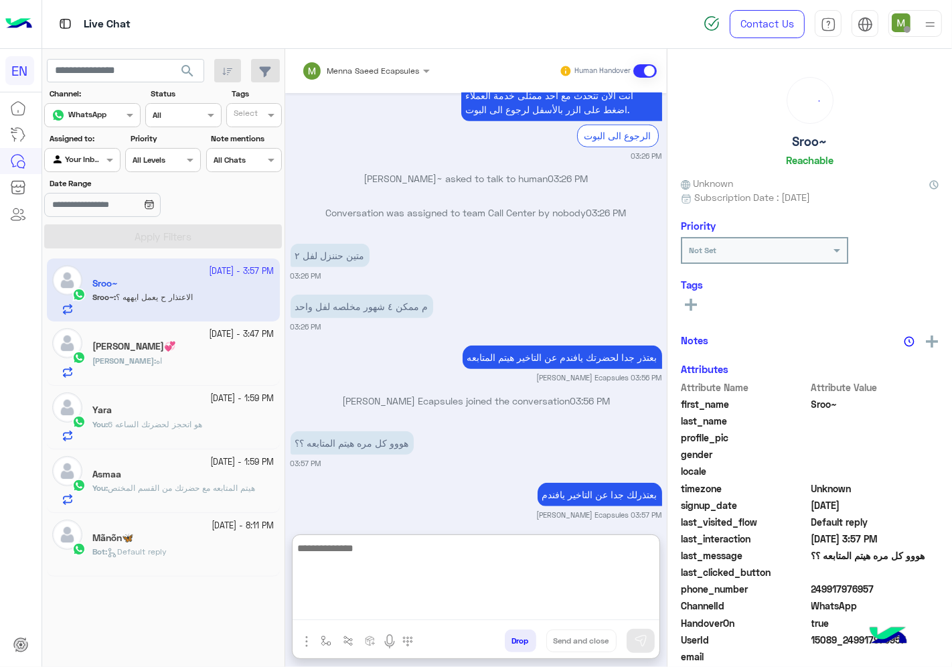
click at [507, 611] on textarea at bounding box center [476, 580] width 367 height 80
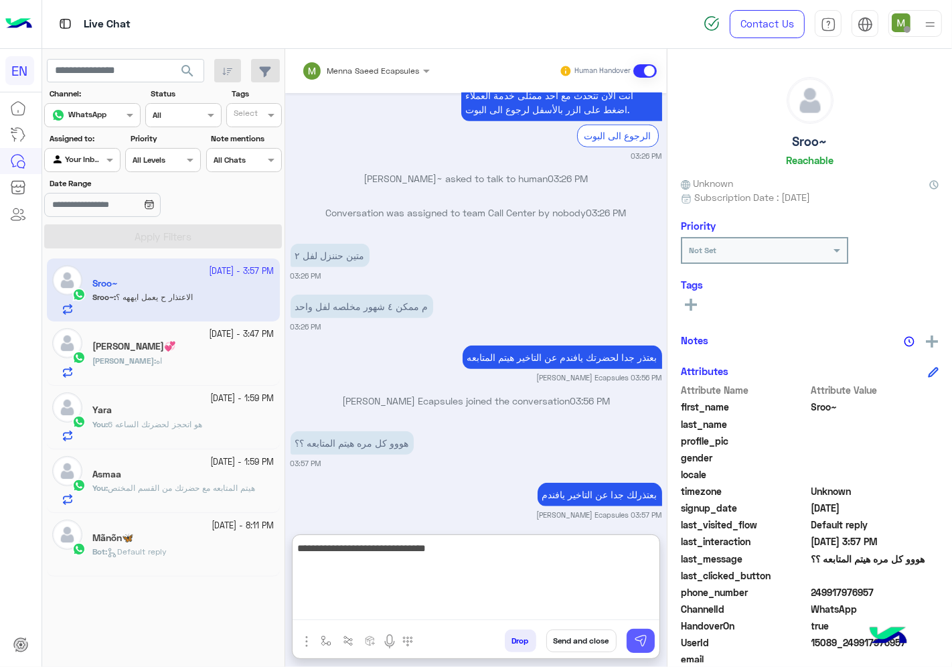
type textarea "**********"
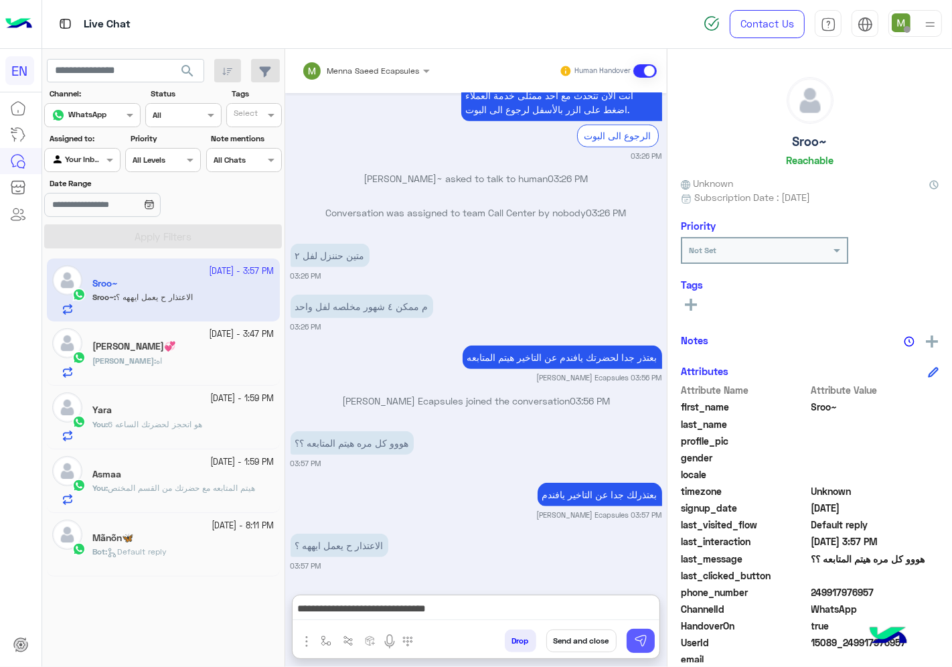
click at [648, 647] on button at bounding box center [641, 641] width 28 height 24
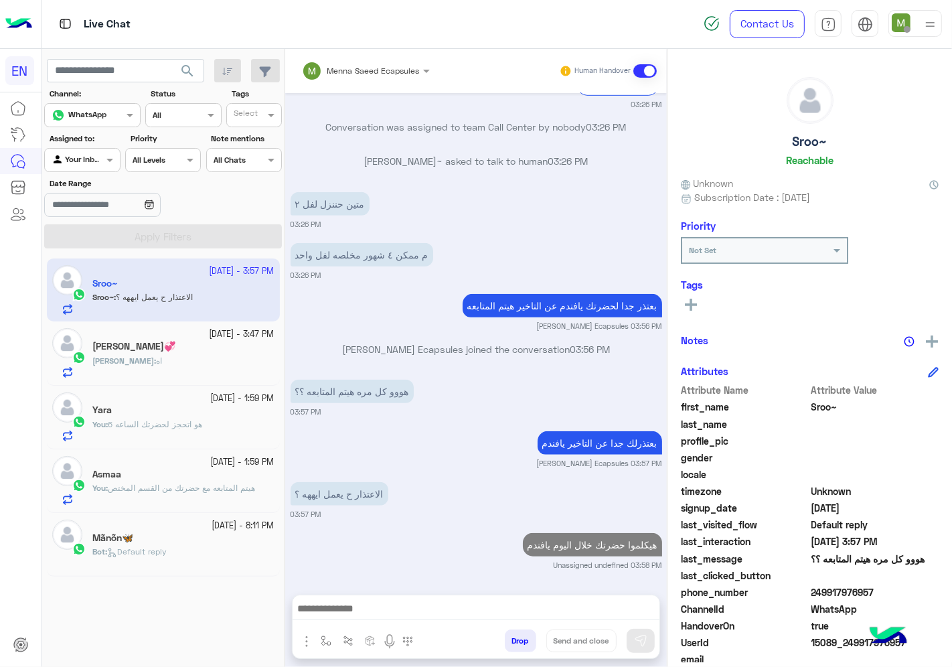
scroll to position [799, 0]
drag, startPoint x: 879, startPoint y: 593, endPoint x: 810, endPoint y: 595, distance: 69.0
click at [812, 595] on span "249917976957" at bounding box center [876, 592] width 128 height 14
copy span "249917976957"
